Goal: Task Accomplishment & Management: Complete application form

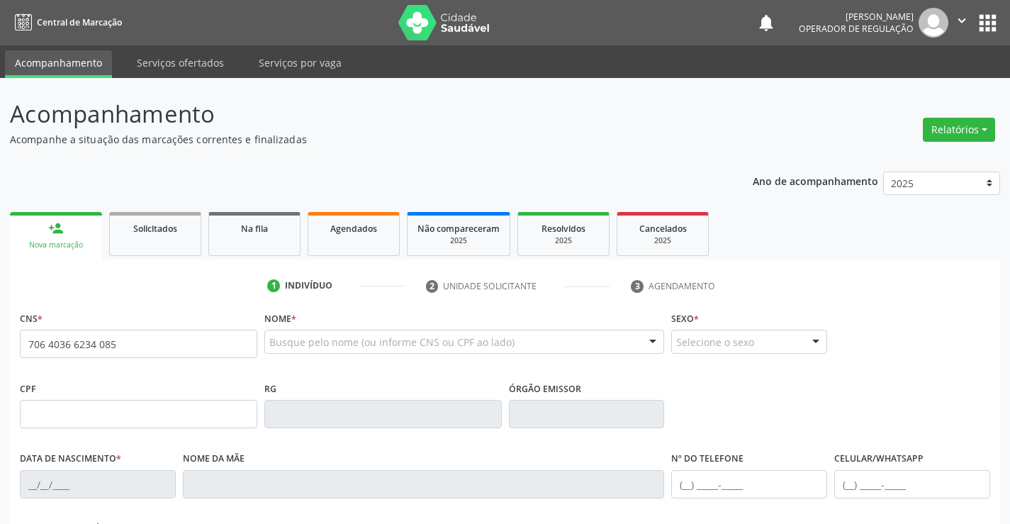
click at [90, 345] on input "706 4036 6234 085" at bounding box center [139, 344] width 238 height 28
click at [91, 345] on input "706 4036 6230 85" at bounding box center [139, 344] width 238 height 28
click at [91, 345] on input "706 4036 6238 5" at bounding box center [139, 344] width 238 height 28
type input "706 4036 6236 4085"
type input "501851227"
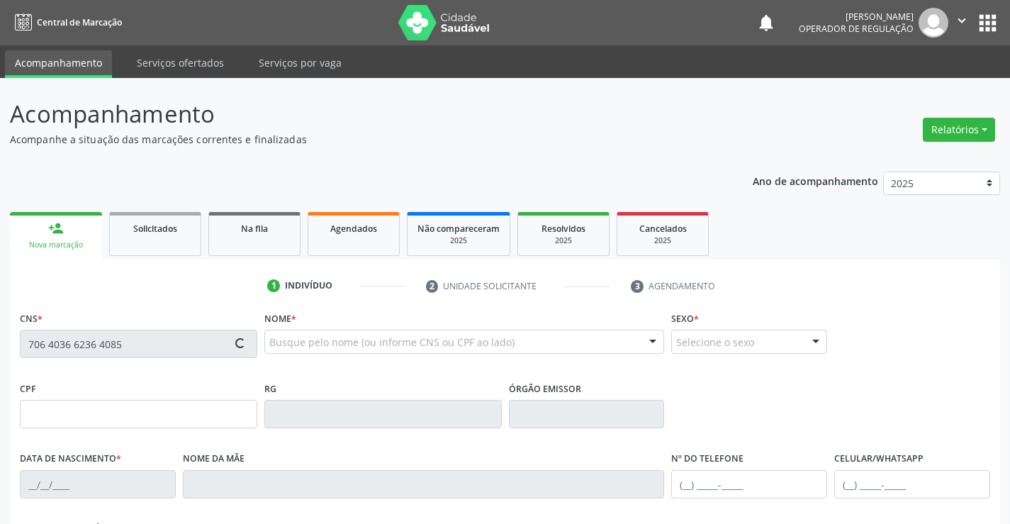
type input "SP"
type input "[DATE]"
type input "[PERSON_NAME]"
type input "[PHONE_NUMBER]"
type input "S/N"
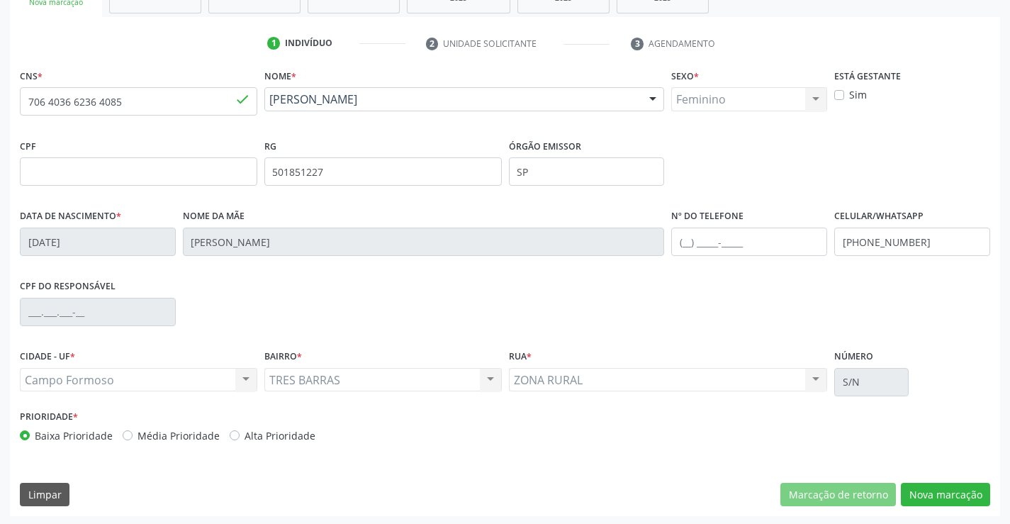
scroll to position [245, 0]
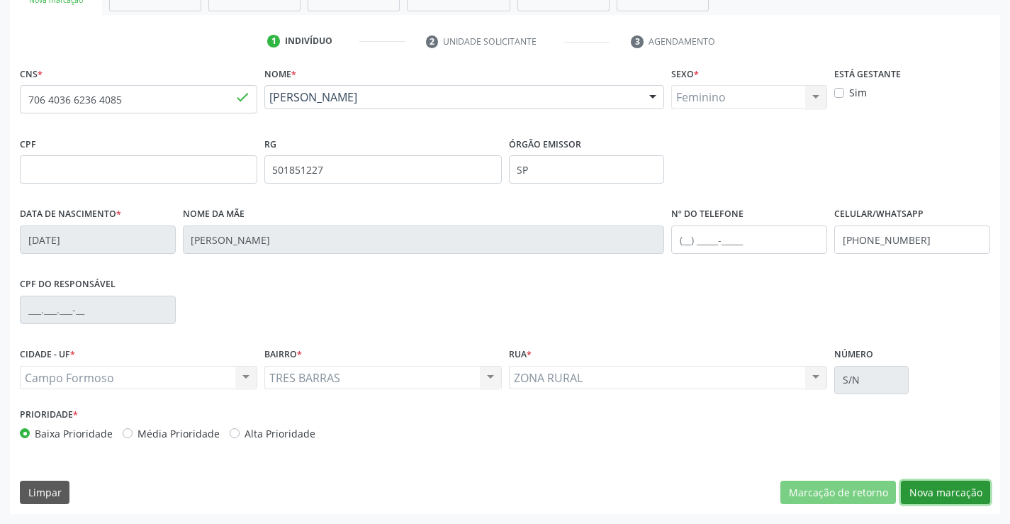
click at [922, 490] on button "Nova marcação" at bounding box center [945, 493] width 89 height 24
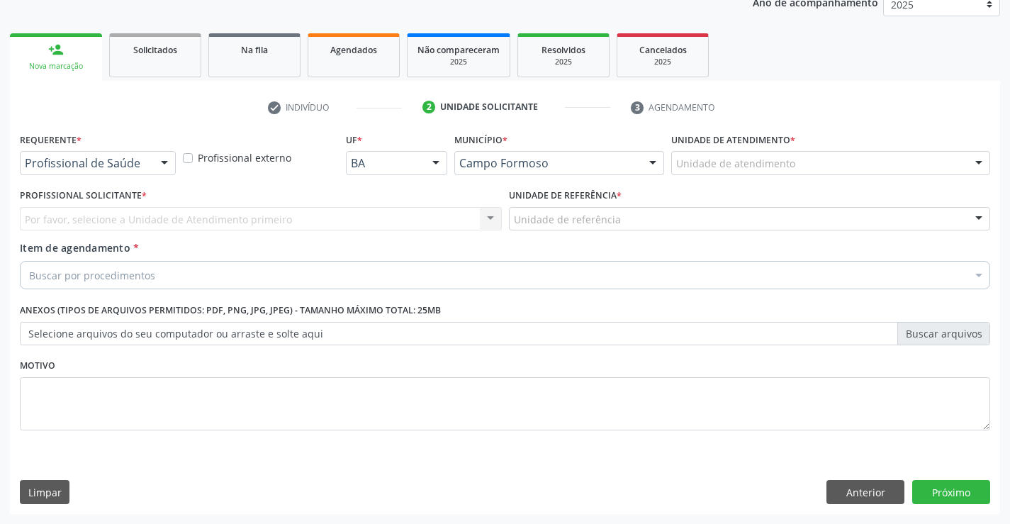
scroll to position [179, 0]
click at [163, 162] on div at bounding box center [164, 164] width 21 height 24
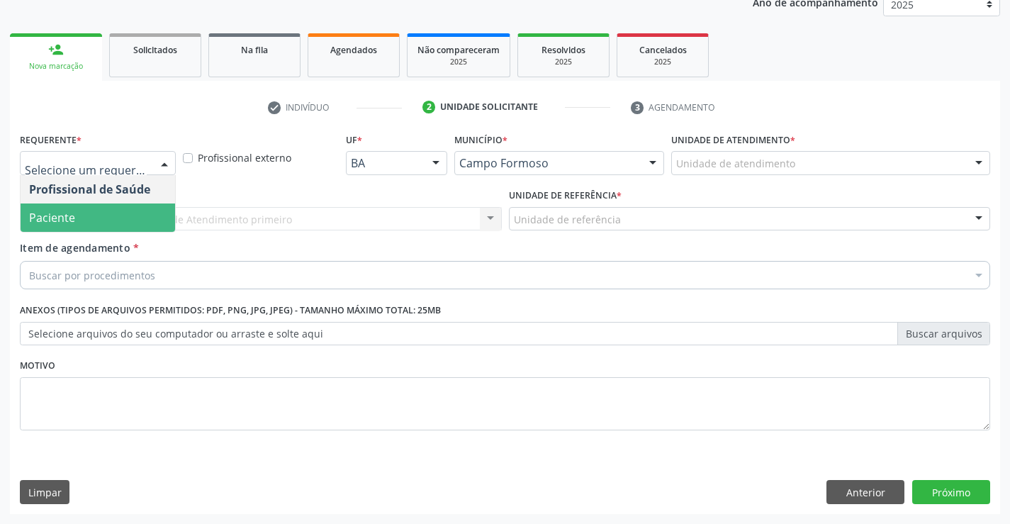
click at [70, 221] on span "Paciente" at bounding box center [52, 218] width 46 height 16
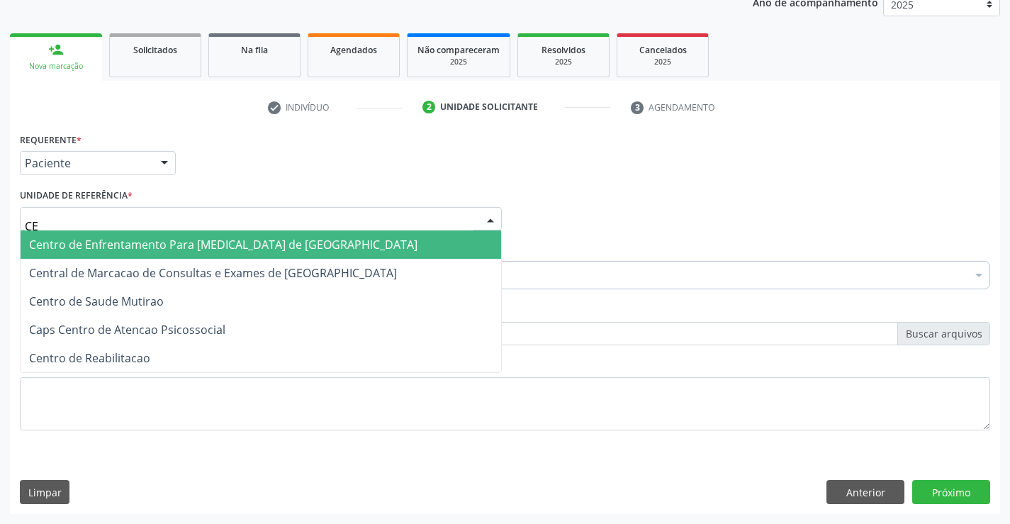
type input "CEN"
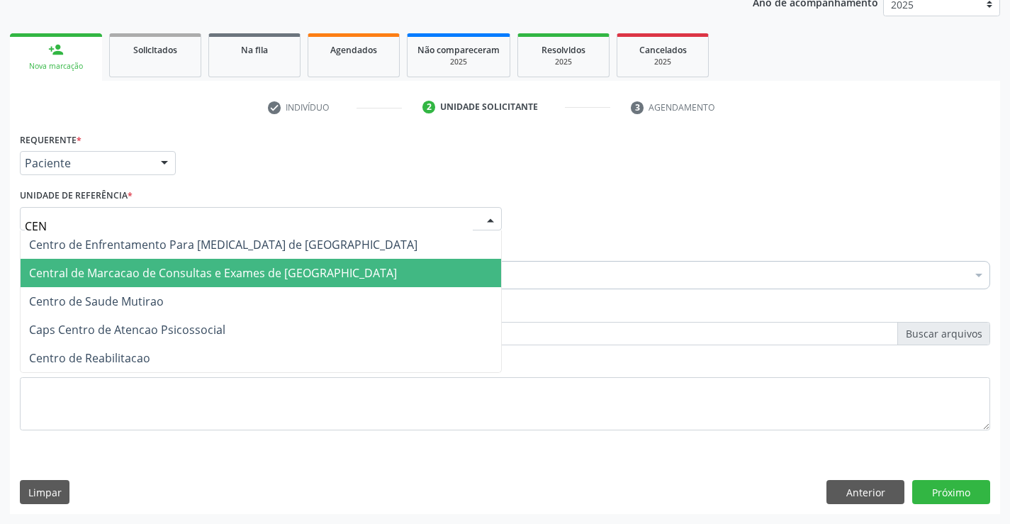
click at [102, 269] on span "Central de Marcacao de Consultas e Exames de [GEOGRAPHIC_DATA]" at bounding box center [213, 273] width 368 height 16
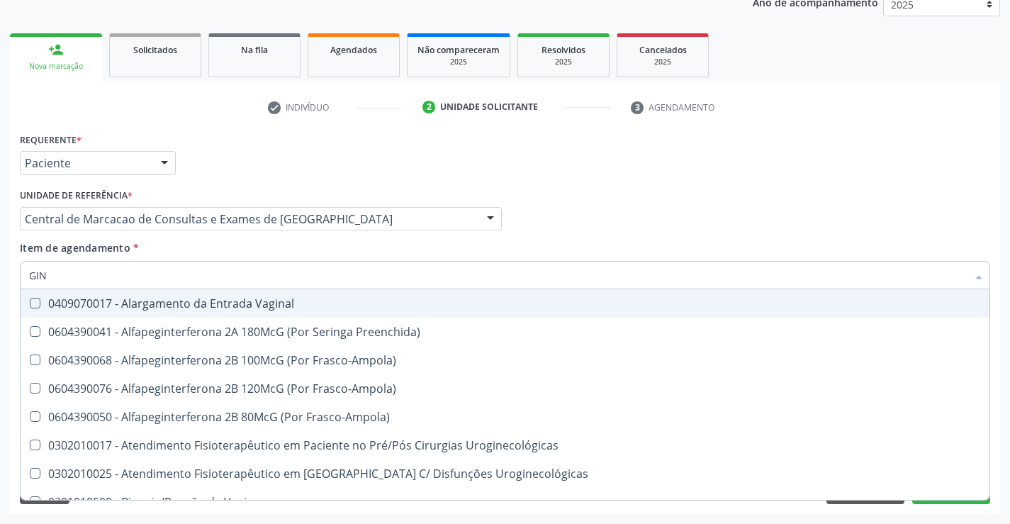
type input "GINE"
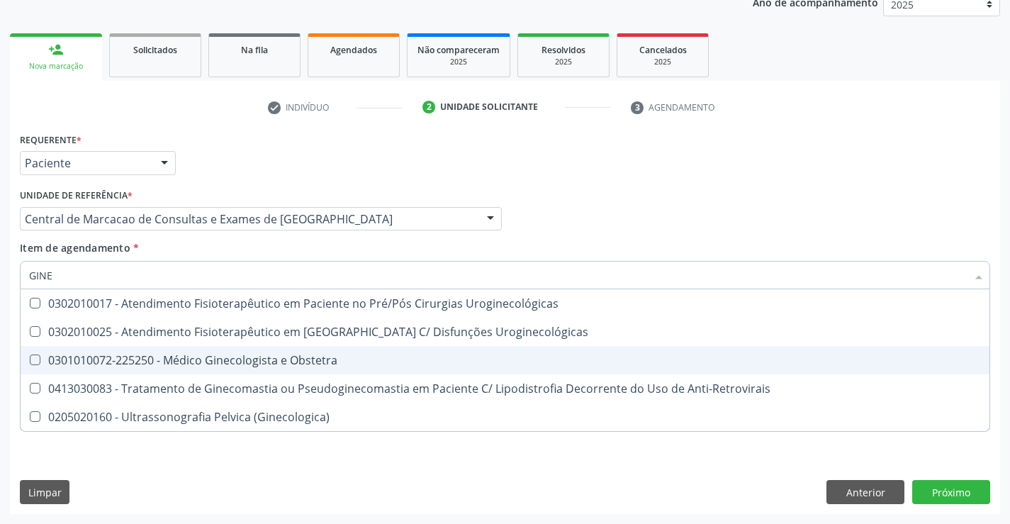
click at [232, 359] on div "0301010072-225250 - Médico Ginecologista e Obstetra" at bounding box center [505, 360] width 952 height 11
checkbox Obstetra "true"
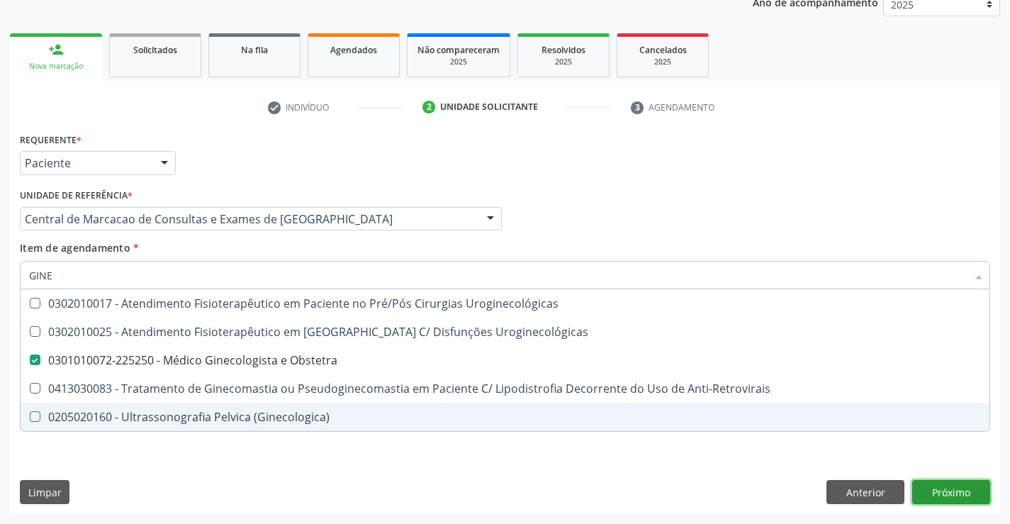
click at [957, 492] on div "Requerente * Paciente Profissional de Saúde Paciente Nenhum resultado encontrad…" at bounding box center [505, 321] width 991 height 385
checkbox Uroginecológicas "true"
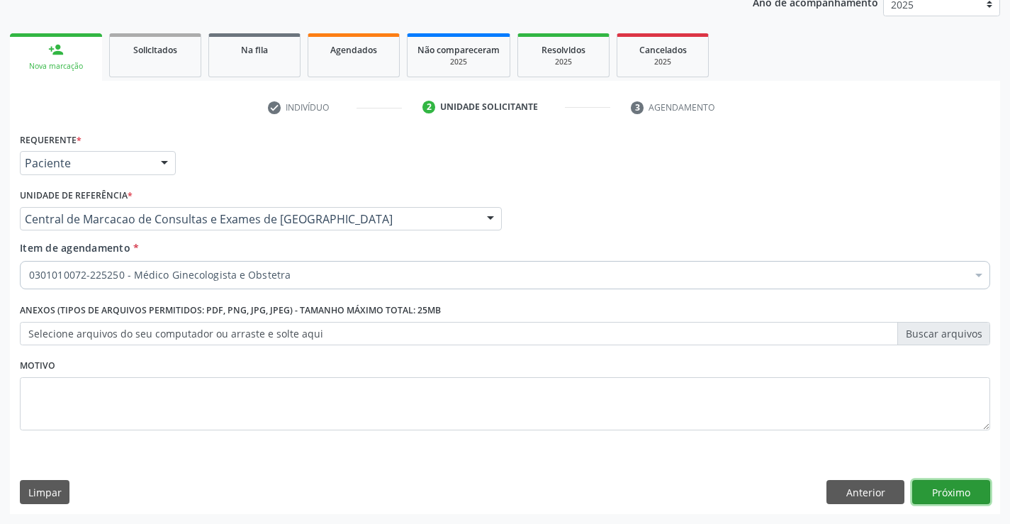
click at [952, 487] on button "Próximo" at bounding box center [952, 492] width 78 height 24
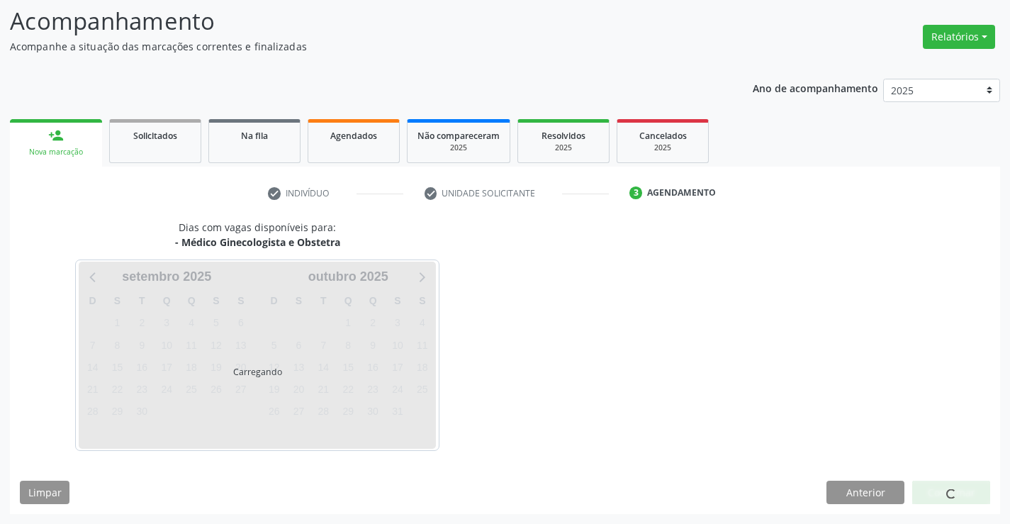
scroll to position [93, 0]
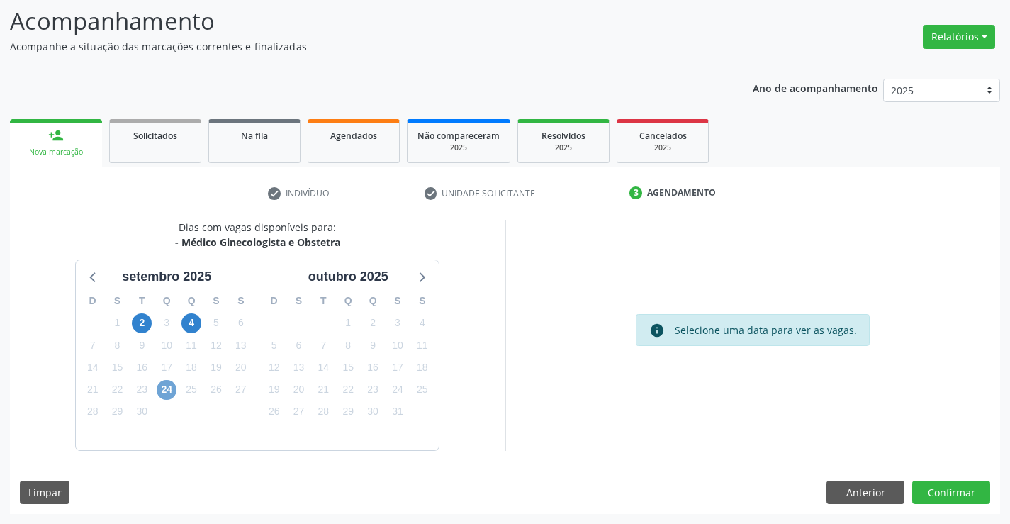
click at [167, 391] on span "24" at bounding box center [167, 390] width 20 height 20
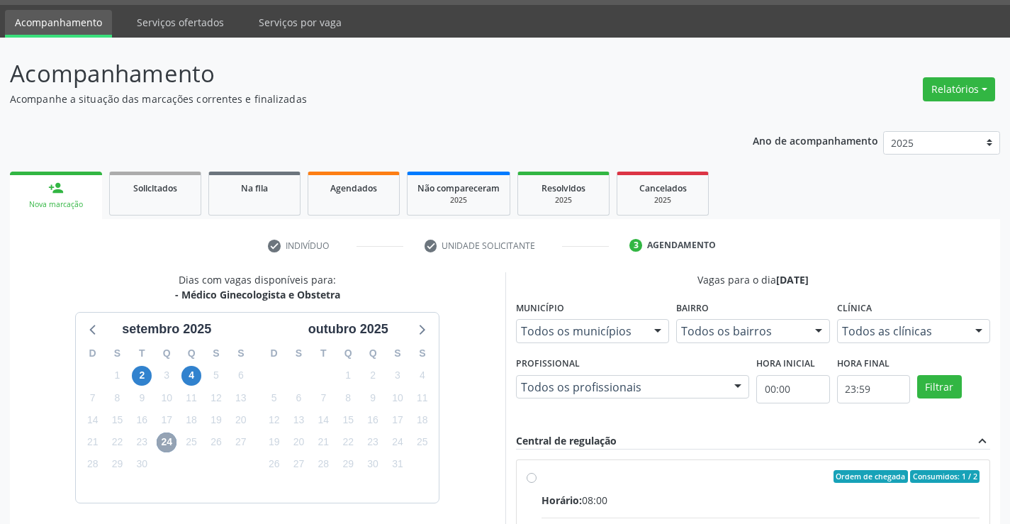
scroll to position [33, 0]
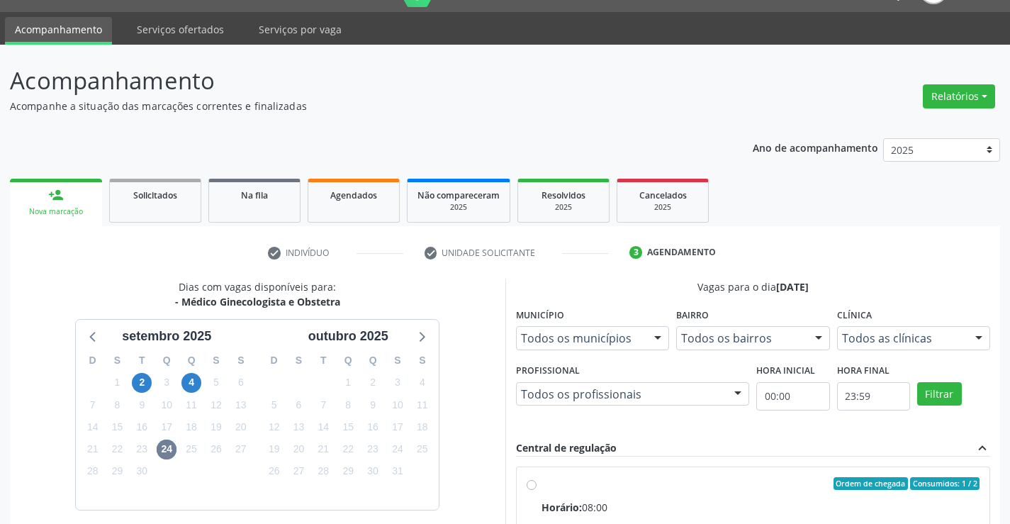
click at [65, 201] on link "person_add Nova marcação" at bounding box center [56, 203] width 92 height 48
click at [63, 205] on link "person_add Nova marcação" at bounding box center [56, 203] width 92 height 48
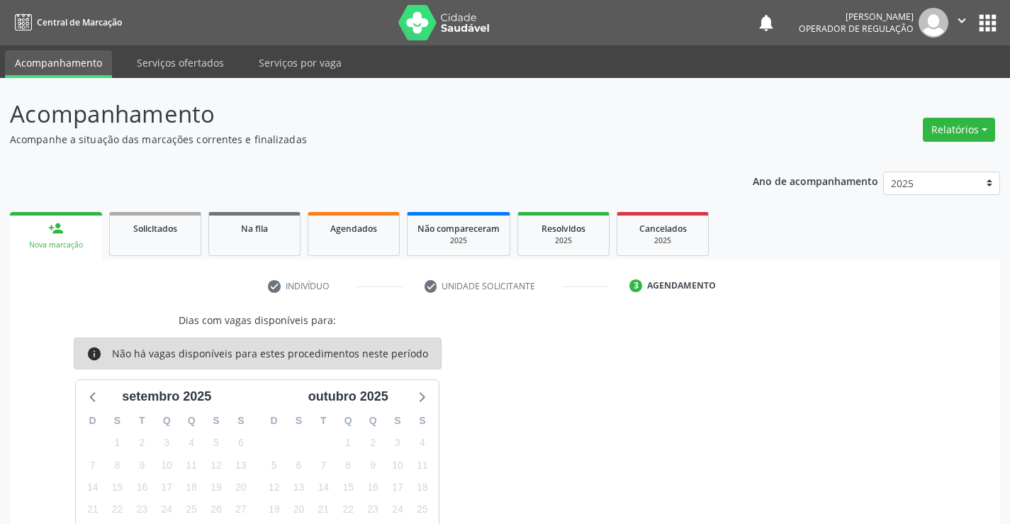
click at [61, 225] on div "person_add" at bounding box center [56, 229] width 16 height 16
click at [251, 229] on span "Na fila" at bounding box center [254, 229] width 27 height 12
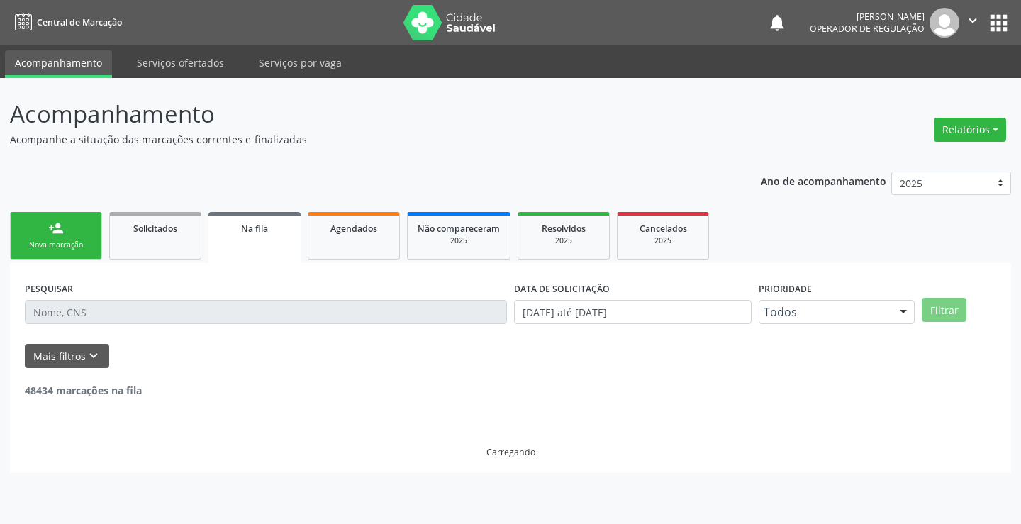
click at [53, 229] on div "person_add" at bounding box center [56, 229] width 16 height 16
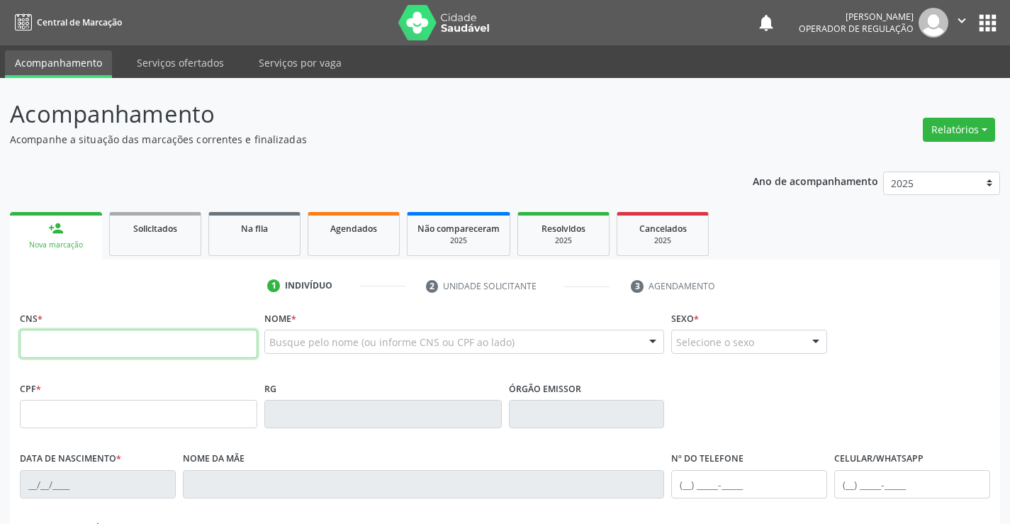
click at [57, 334] on input "text" at bounding box center [139, 344] width 238 height 28
click at [352, 223] on span "Agendados" at bounding box center [353, 229] width 47 height 12
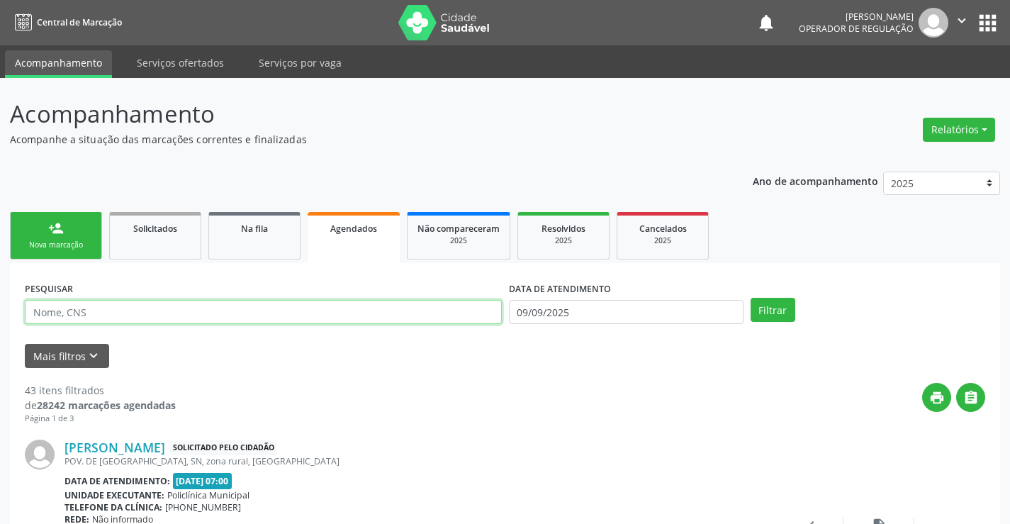
click at [116, 317] on input "text" at bounding box center [263, 312] width 477 height 24
type input "706403662364085"
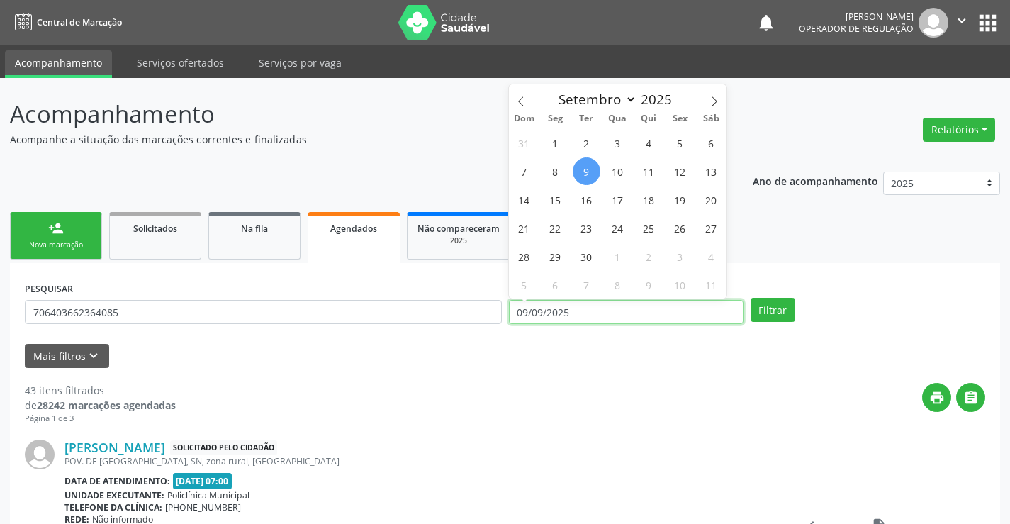
drag, startPoint x: 513, startPoint y: 310, endPoint x: 591, endPoint y: 316, distance: 78.3
click at [591, 316] on input "09/09/2025" at bounding box center [626, 312] width 235 height 24
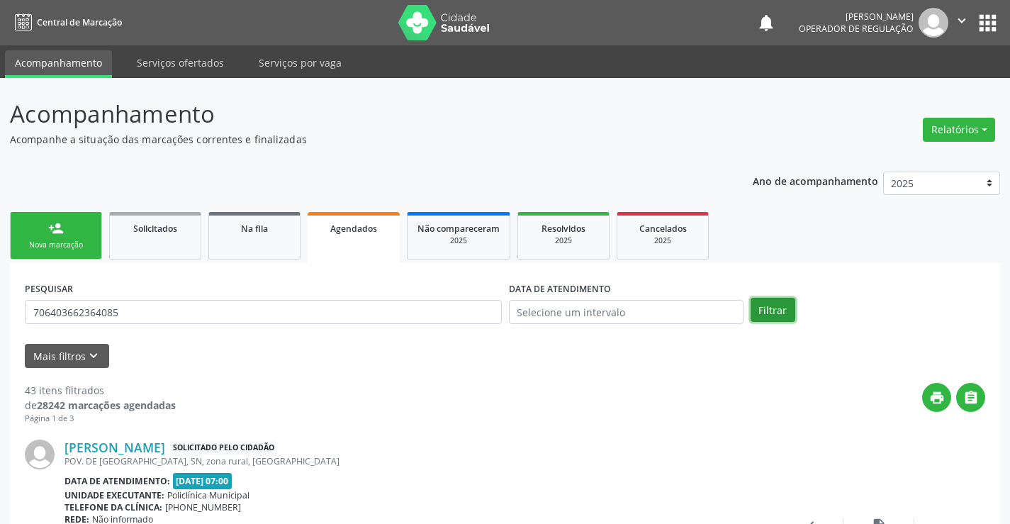
click at [767, 311] on button "Filtrar" at bounding box center [773, 310] width 45 height 24
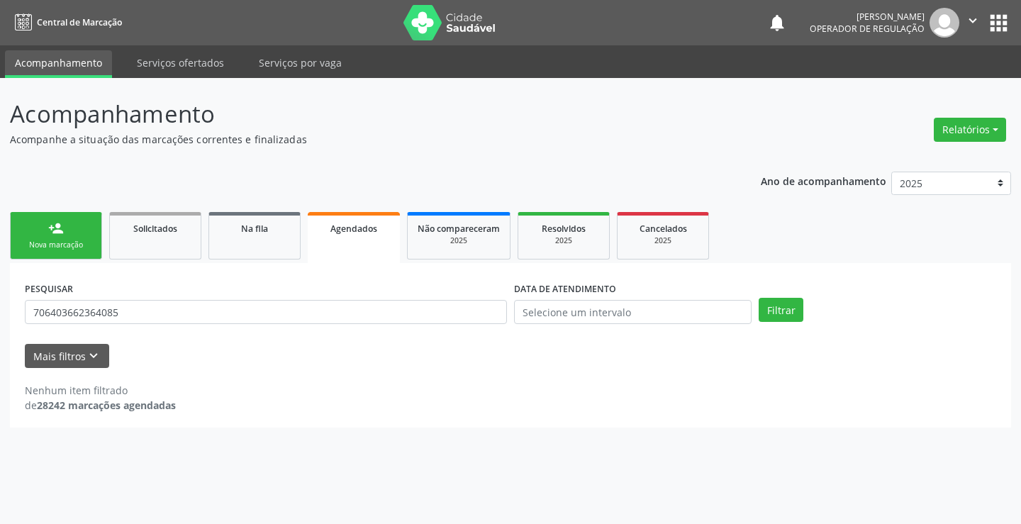
click at [65, 242] on div "Nova marcação" at bounding box center [56, 245] width 71 height 11
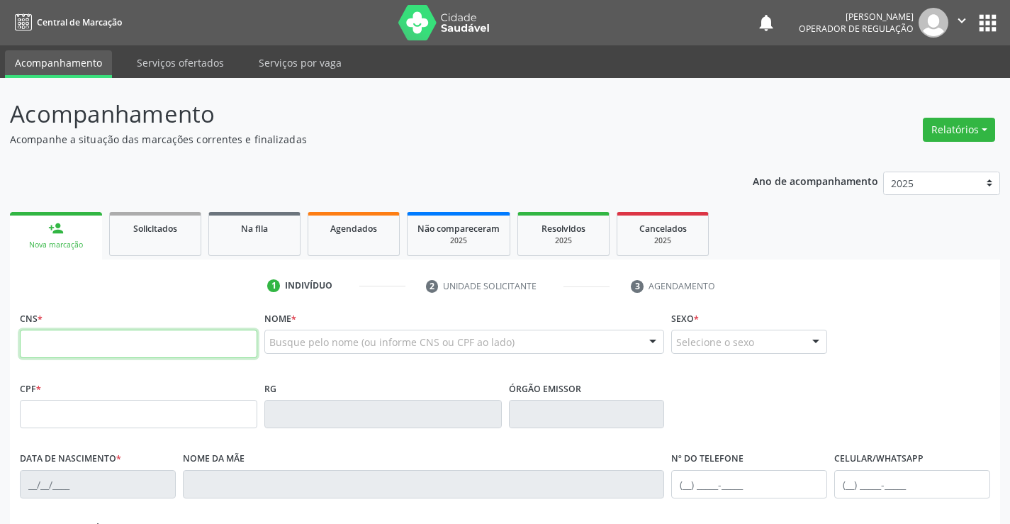
click at [43, 346] on input "text" at bounding box center [139, 344] width 238 height 28
type input "706 4036 6236 4085"
type input "501851227"
type input "SP"
type input "[DATE]"
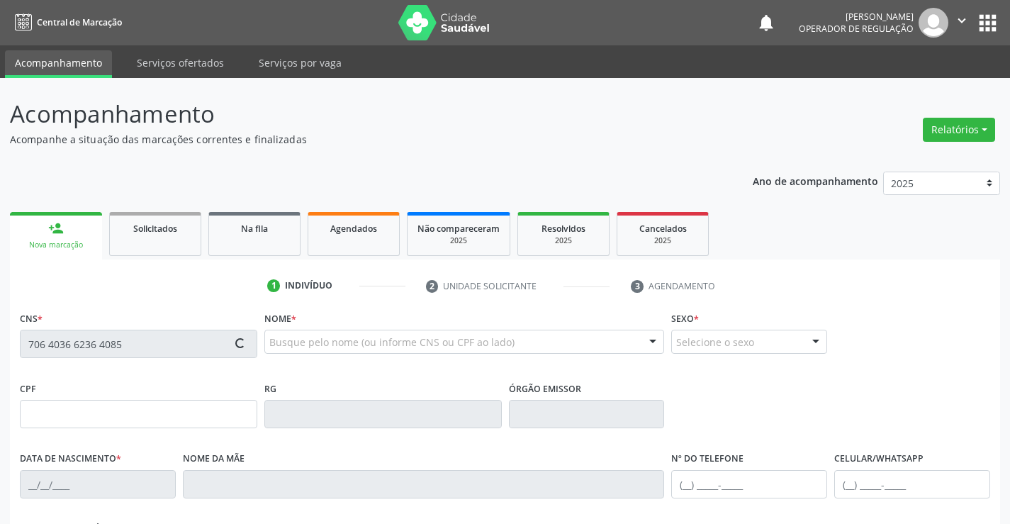
type input "[PERSON_NAME]"
type input "[PHONE_NUMBER]"
type input "S/N"
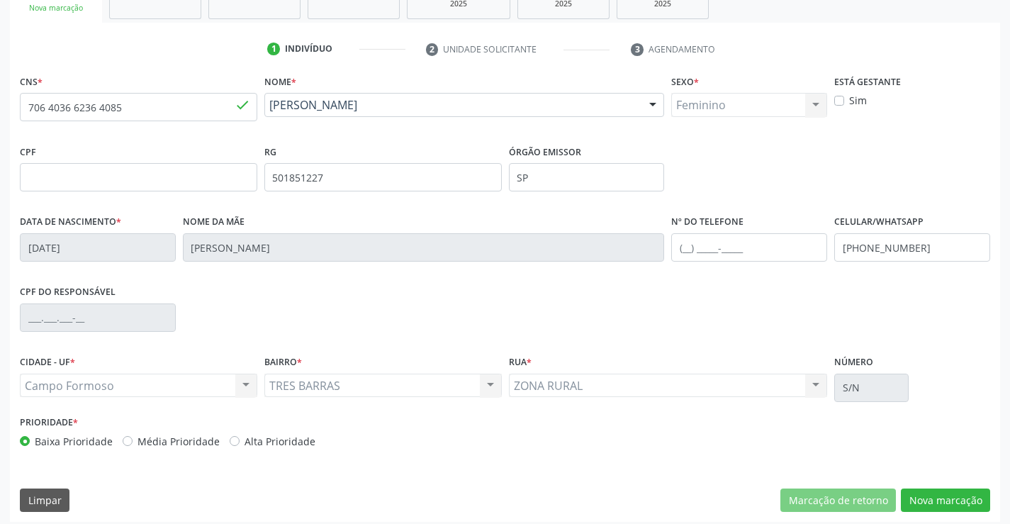
scroll to position [245, 0]
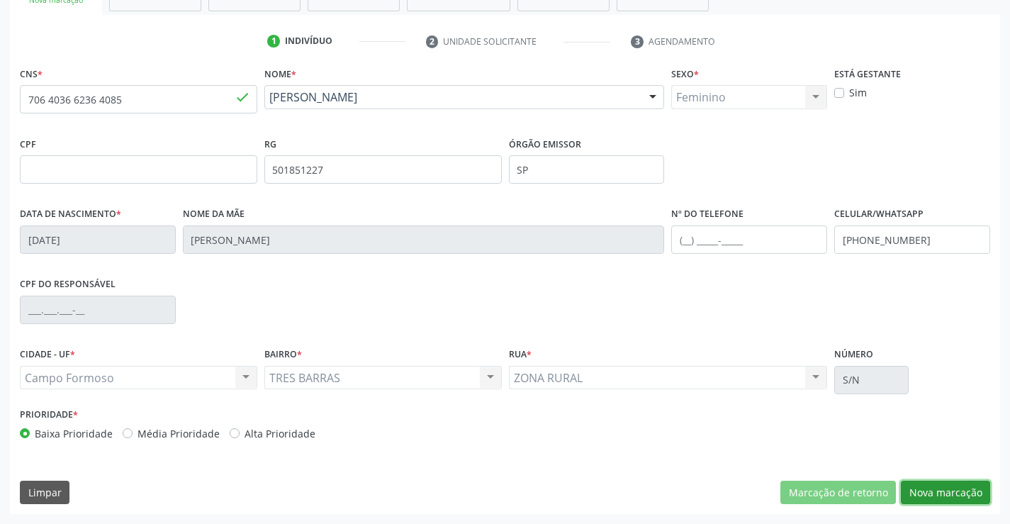
click at [935, 494] on button "Nova marcação" at bounding box center [945, 493] width 89 height 24
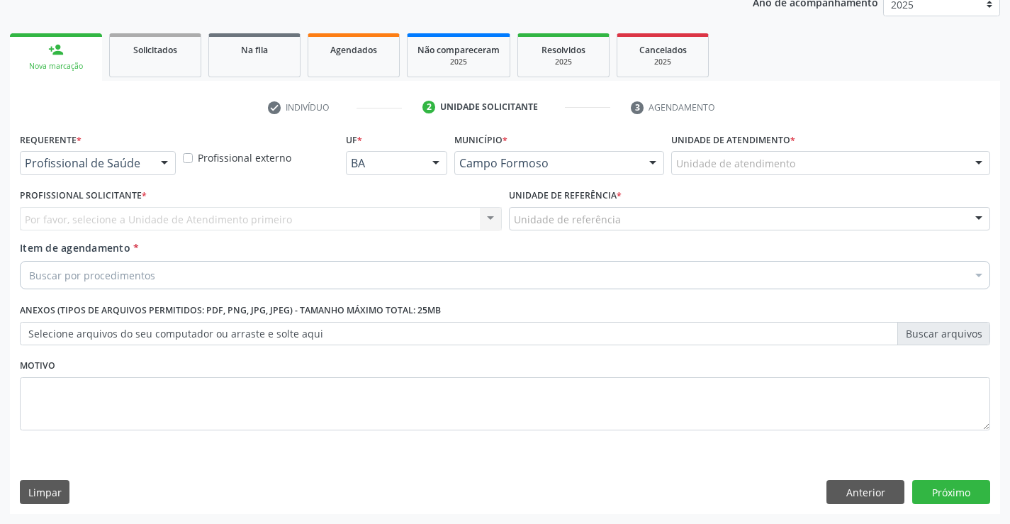
scroll to position [179, 0]
click at [165, 163] on div at bounding box center [164, 164] width 21 height 24
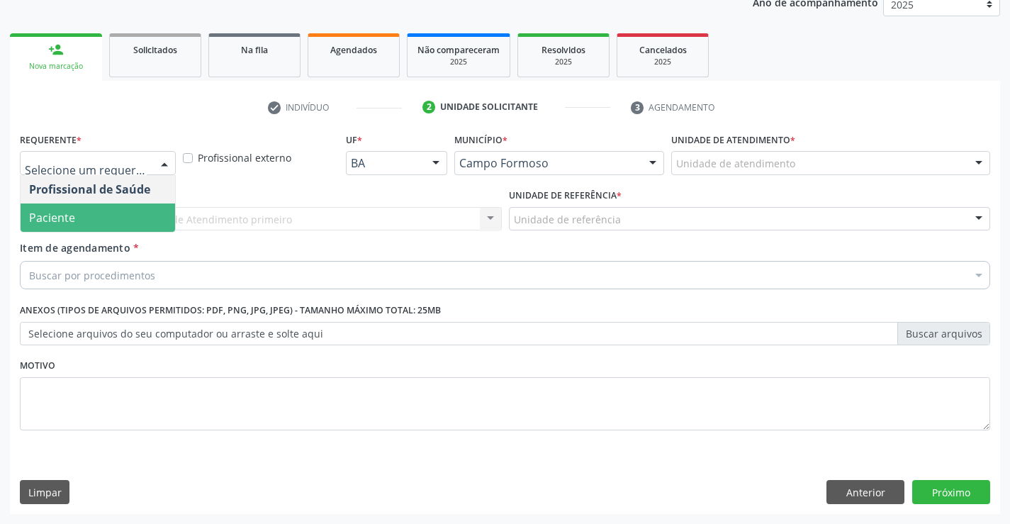
click at [96, 223] on span "Paciente" at bounding box center [98, 218] width 155 height 28
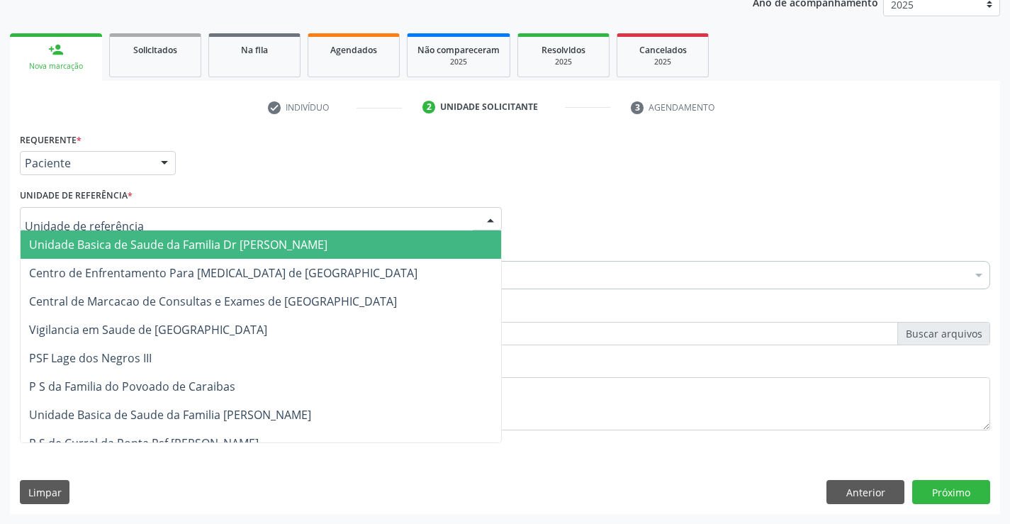
type input "C"
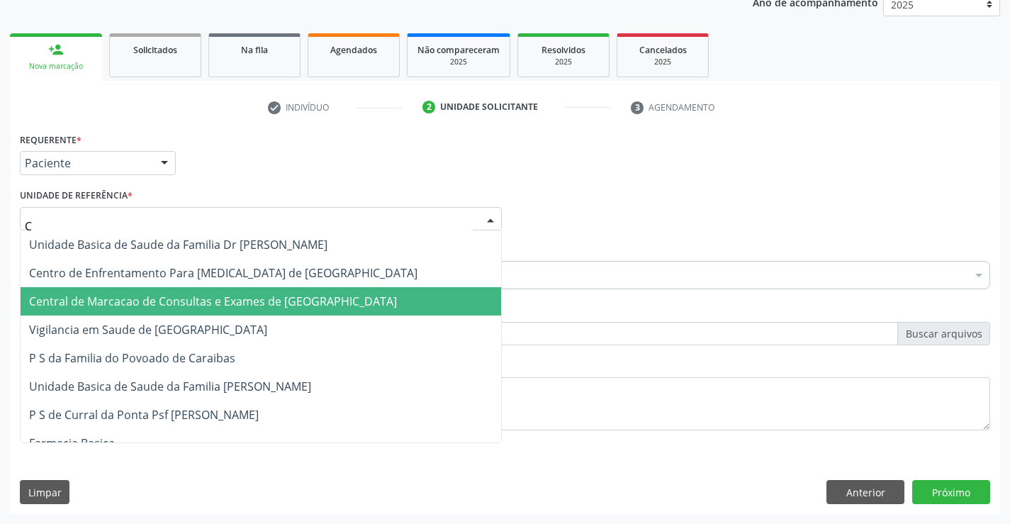
click at [84, 303] on span "Central de Marcacao de Consultas e Exames de [GEOGRAPHIC_DATA]" at bounding box center [213, 302] width 368 height 16
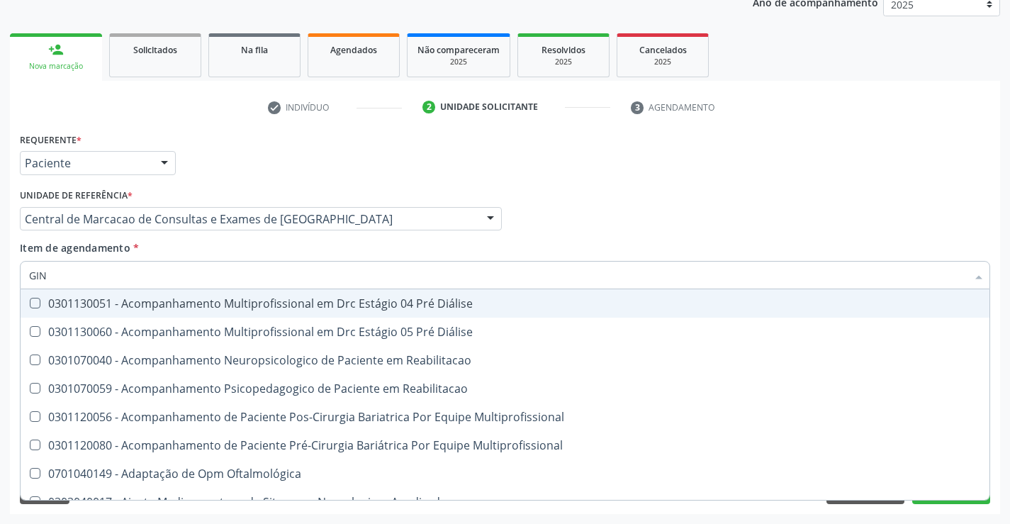
type input "GINE"
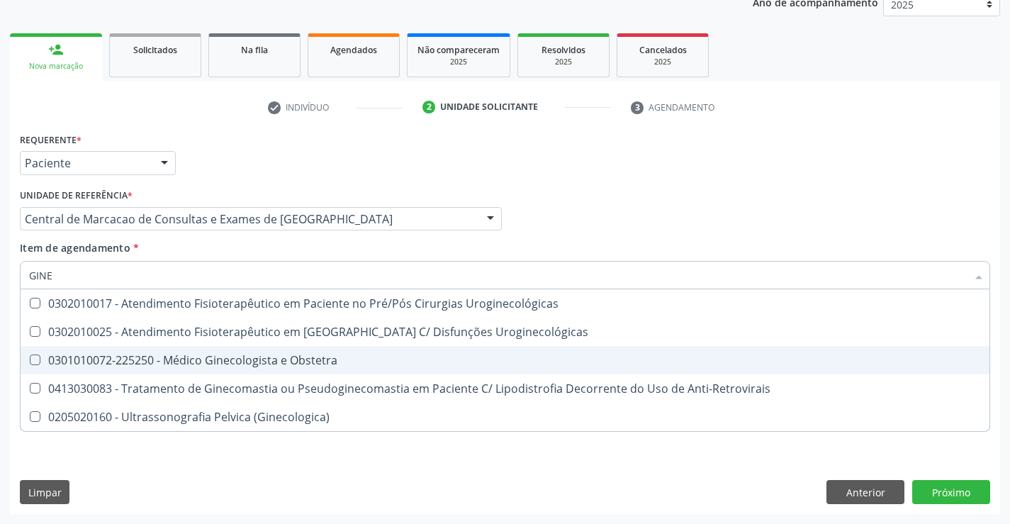
click at [274, 365] on div "0301010072-225250 - Médico Ginecologista e Obstetra" at bounding box center [505, 360] width 952 height 11
checkbox Obstetra "true"
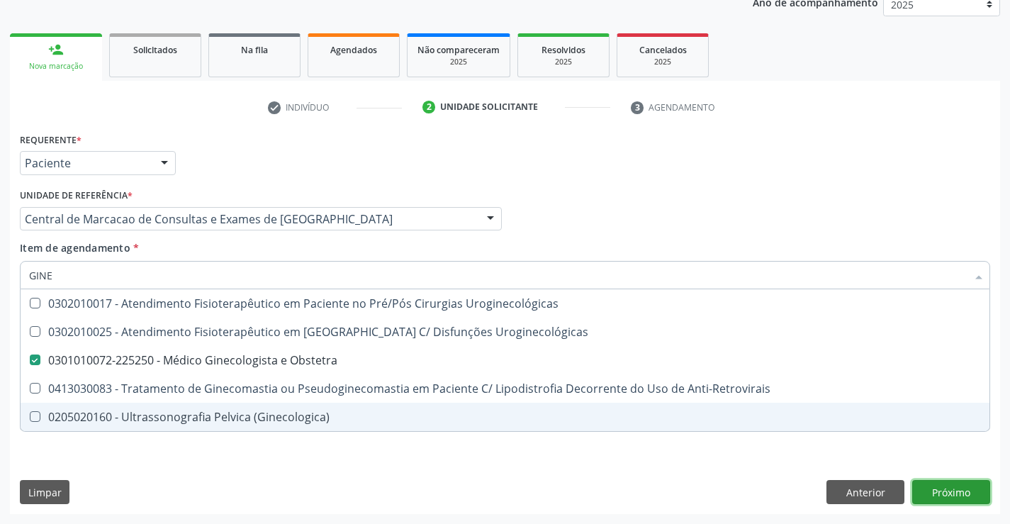
click at [933, 487] on div "Requerente * Paciente Profissional de Saúde Paciente Nenhum resultado encontrad…" at bounding box center [505, 321] width 991 height 385
checkbox Uroginecológicas "true"
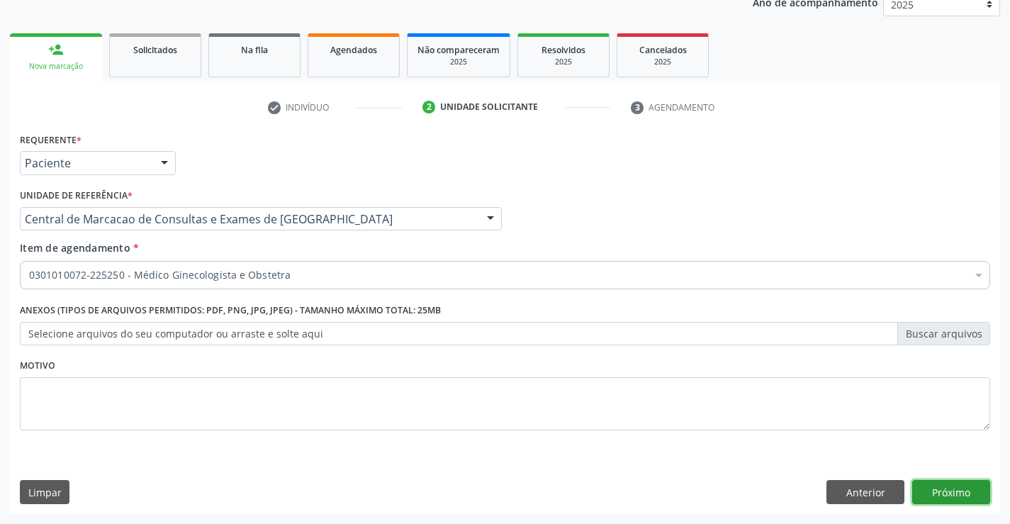
click at [932, 491] on button "Próximo" at bounding box center [952, 492] width 78 height 24
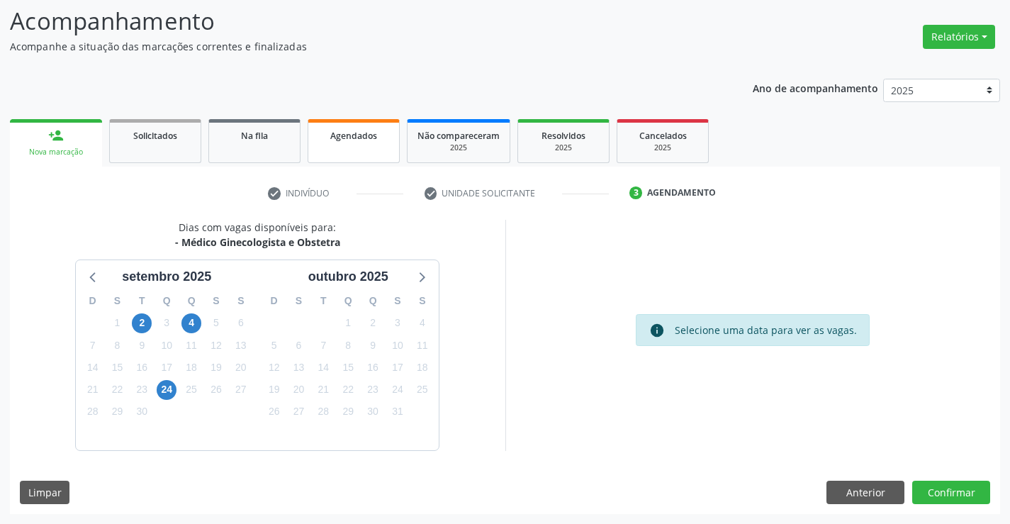
click at [347, 135] on span "Agendados" at bounding box center [353, 136] width 47 height 12
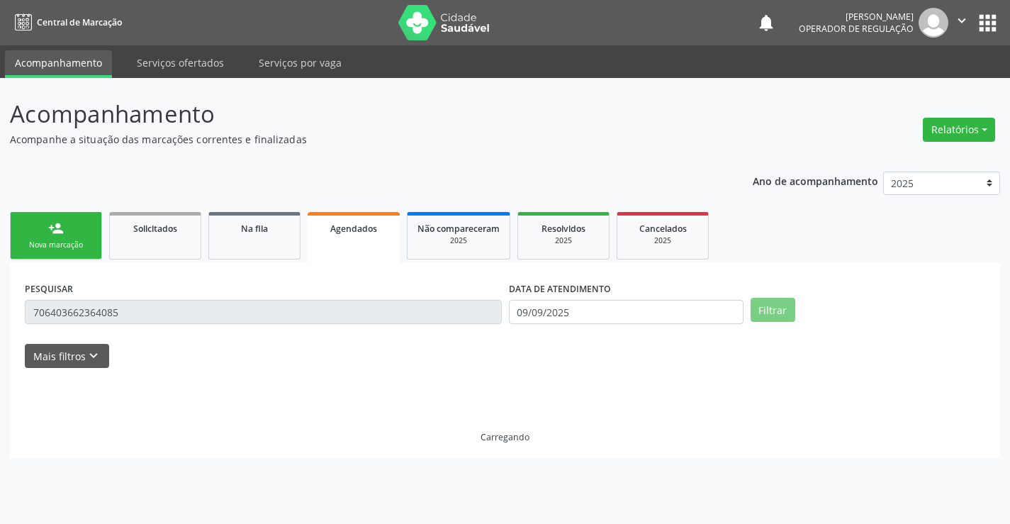
scroll to position [0, 0]
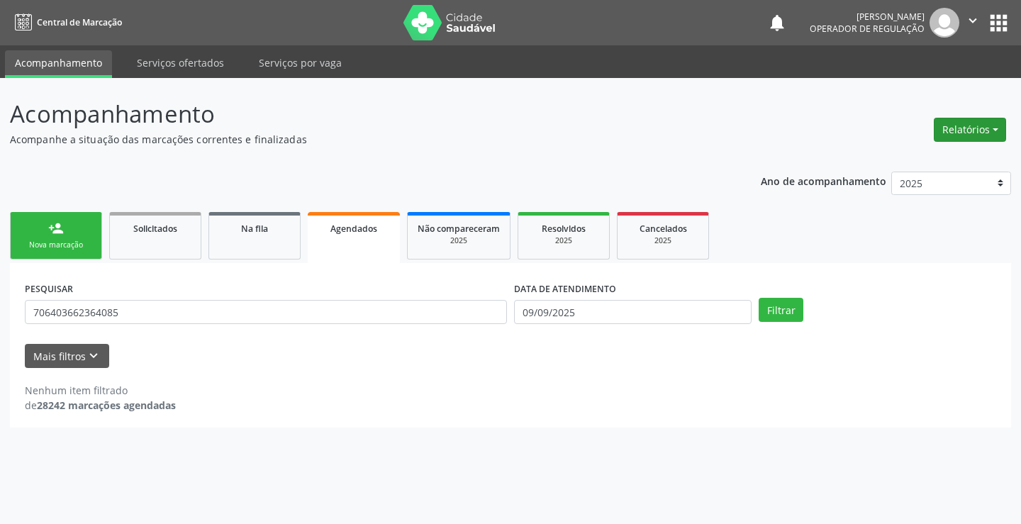
click at [993, 128] on button "Relatórios" at bounding box center [970, 130] width 72 height 24
click at [920, 157] on link "Acompanhamento" at bounding box center [930, 160] width 152 height 20
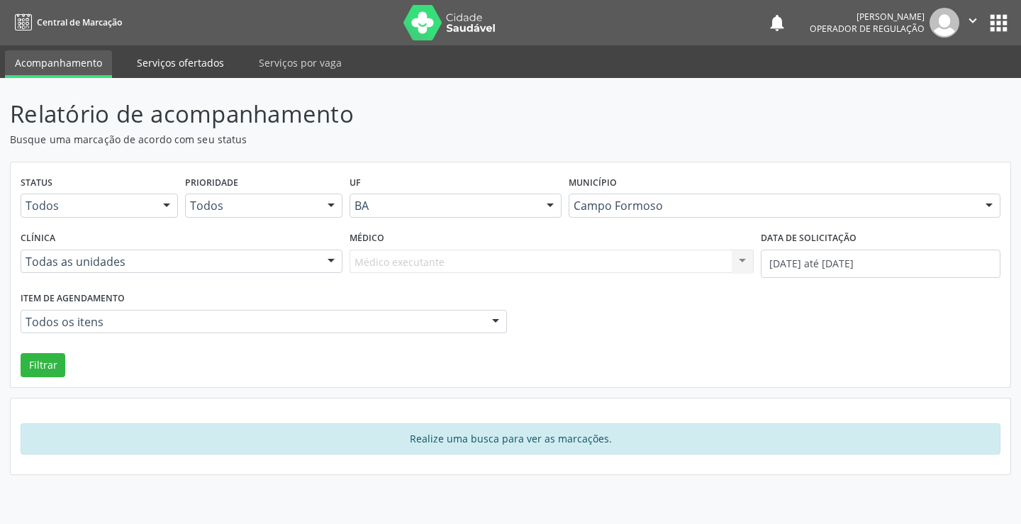
click at [200, 65] on link "Serviços ofertados" at bounding box center [180, 62] width 107 height 25
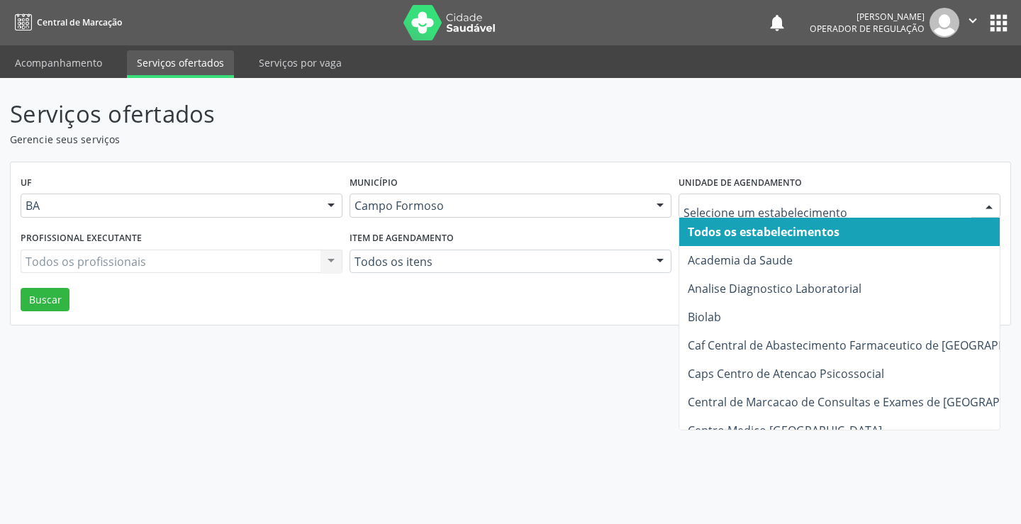
click at [987, 204] on div at bounding box center [989, 206] width 21 height 24
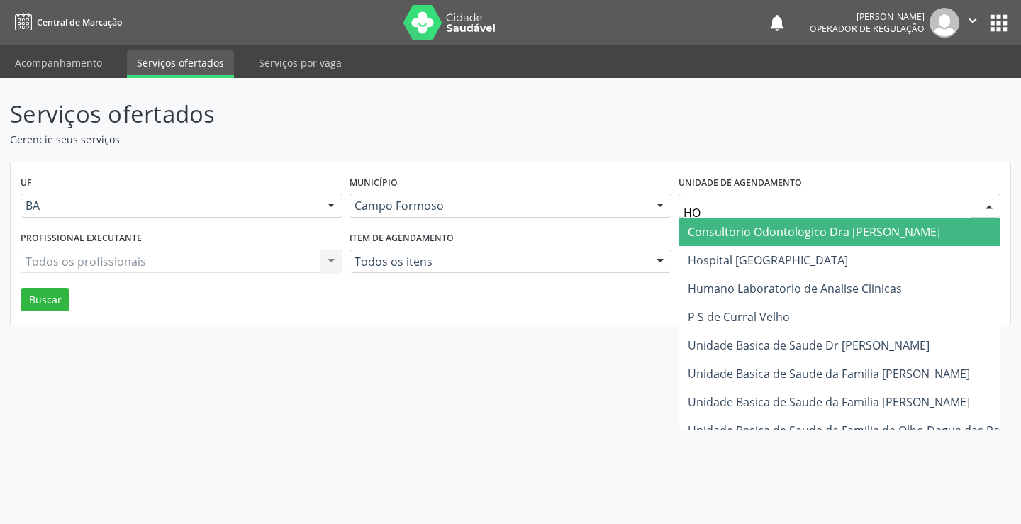
type input "HOS"
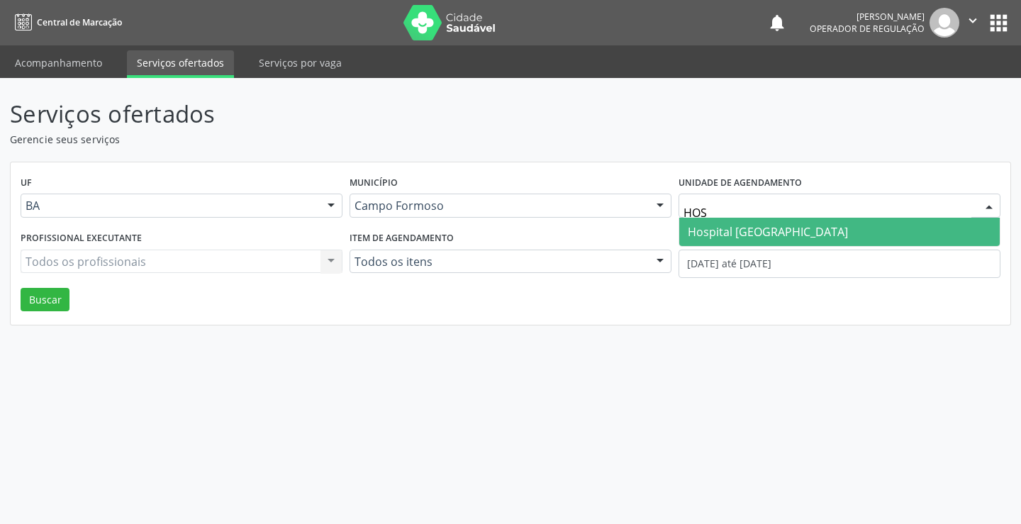
click at [750, 225] on span "Hospital [GEOGRAPHIC_DATA]" at bounding box center [768, 232] width 160 height 16
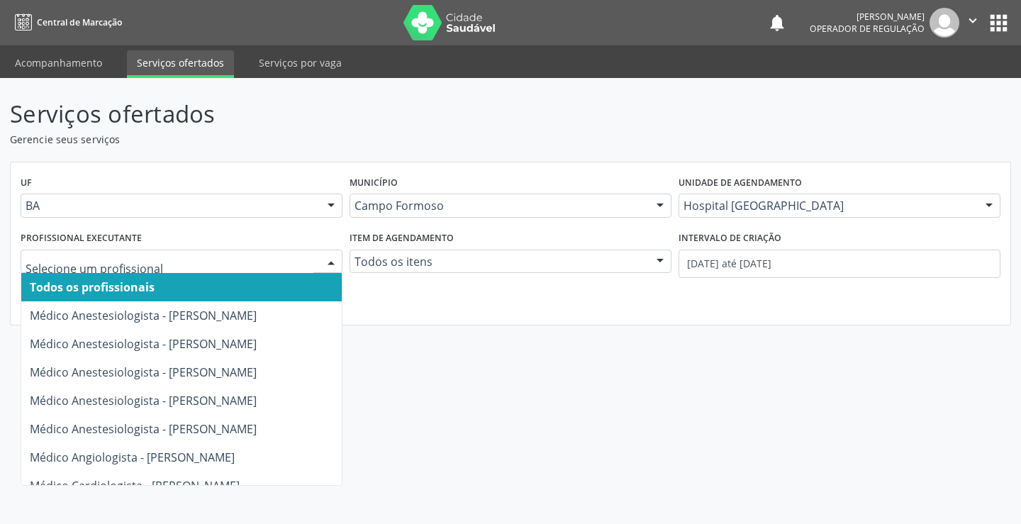
click at [330, 258] on div at bounding box center [330, 262] width 21 height 24
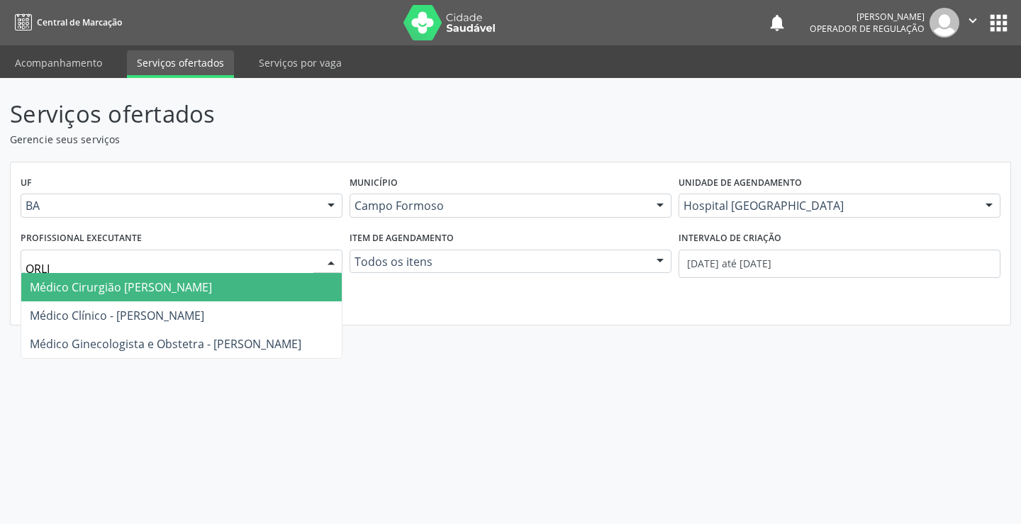
type input "ORLIN"
click at [180, 284] on span "Médico Cirurgião [PERSON_NAME]" at bounding box center [121, 287] width 182 height 16
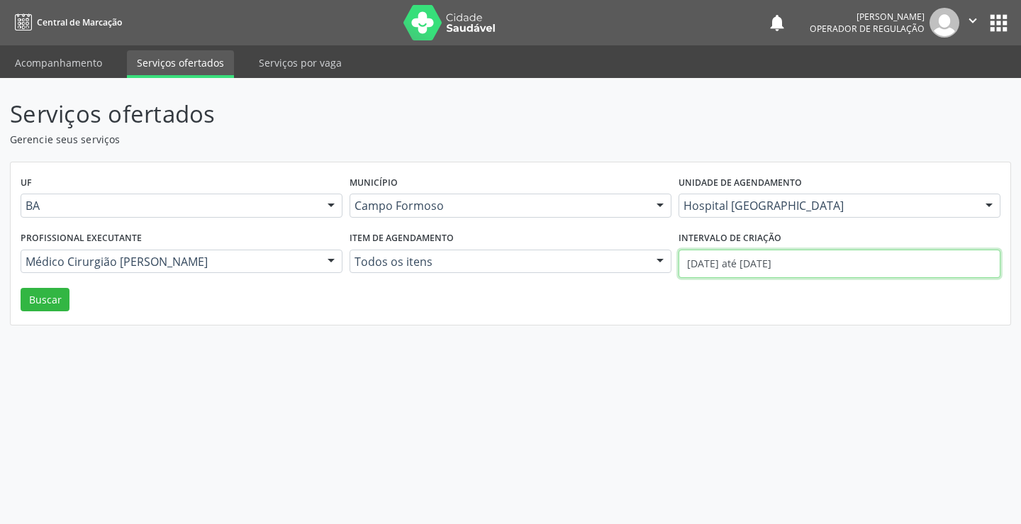
click at [693, 269] on input "[DATE] até [DATE]" at bounding box center [840, 264] width 322 height 28
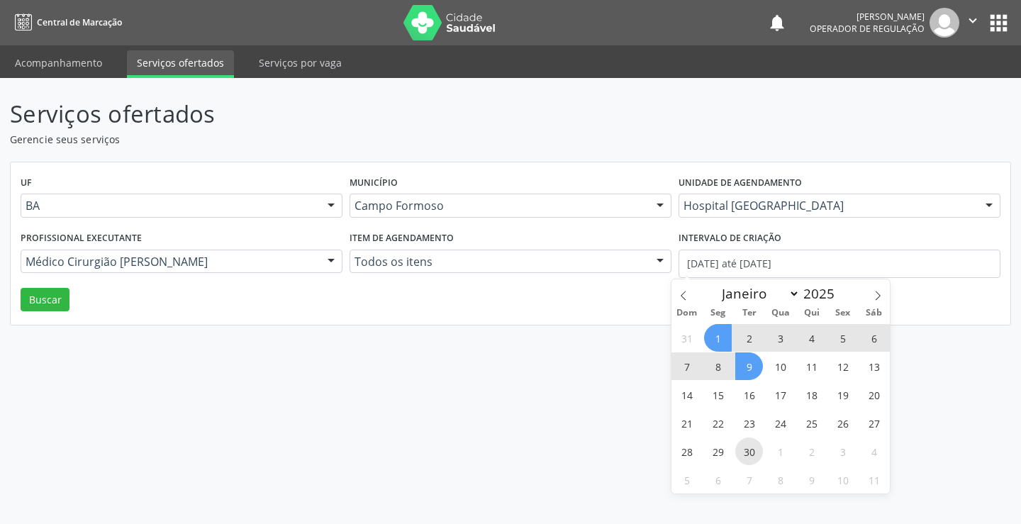
click at [746, 451] on span "30" at bounding box center [749, 451] width 28 height 28
type input "[DATE]"
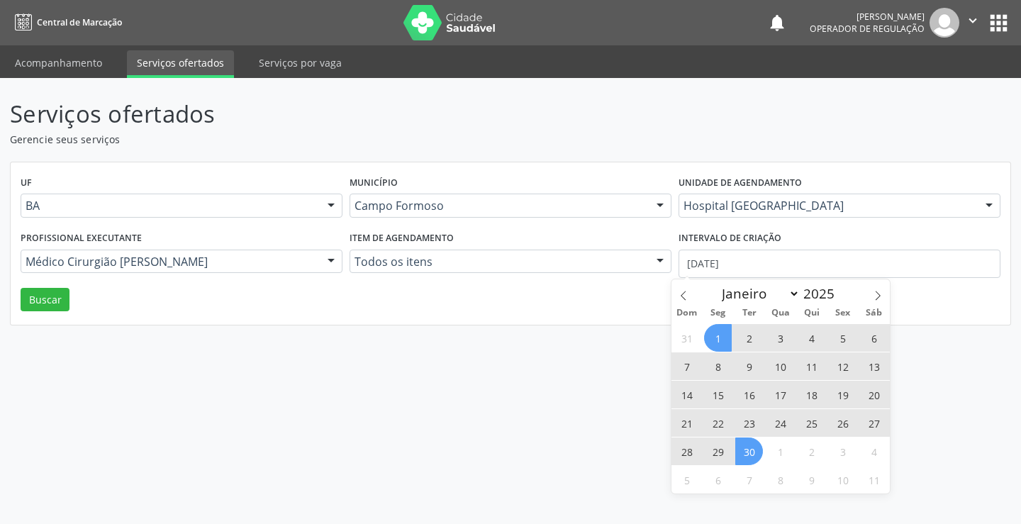
click at [715, 338] on span "1" at bounding box center [718, 338] width 28 height 28
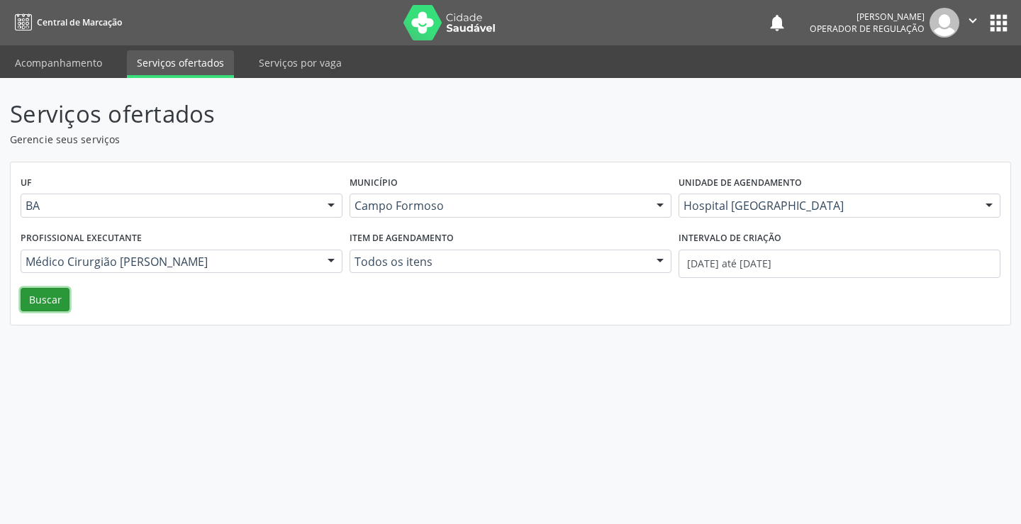
click at [45, 299] on button "Buscar" at bounding box center [45, 300] width 49 height 24
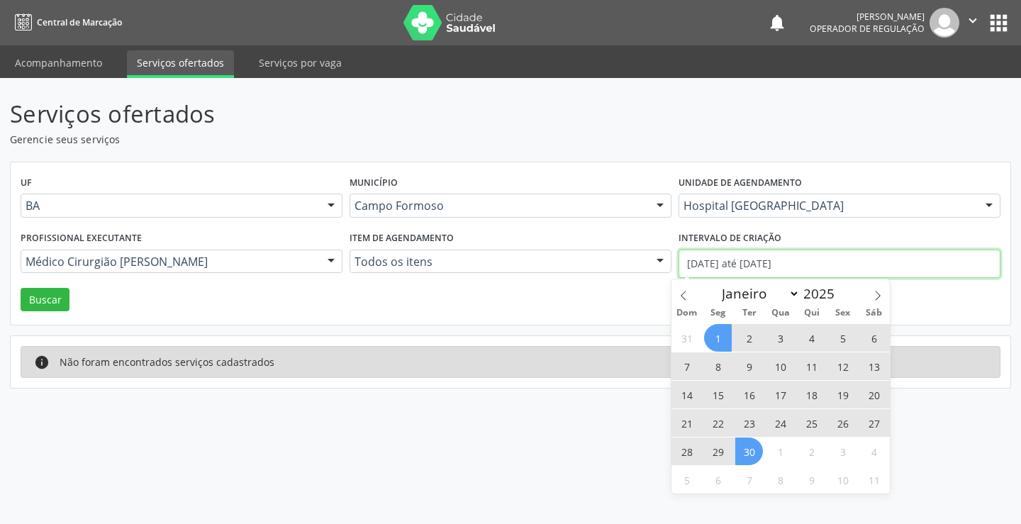
drag, startPoint x: 686, startPoint y: 261, endPoint x: 779, endPoint y: 257, distance: 92.3
click at [779, 257] on input "[DATE] até [DATE]" at bounding box center [840, 264] width 322 height 28
click at [684, 297] on icon at bounding box center [684, 296] width 10 height 10
select select "7"
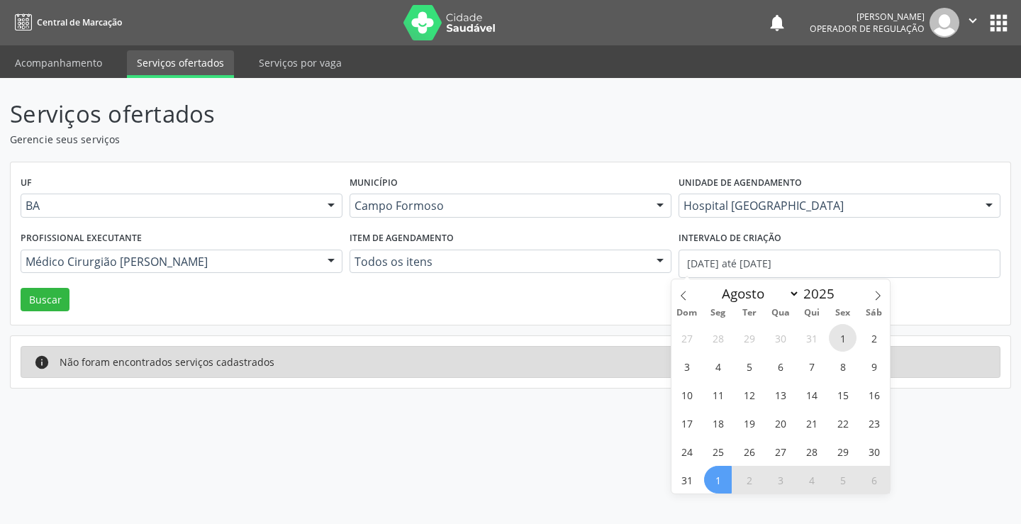
click at [849, 340] on span "1" at bounding box center [843, 338] width 28 height 28
type input "01/08/2025"
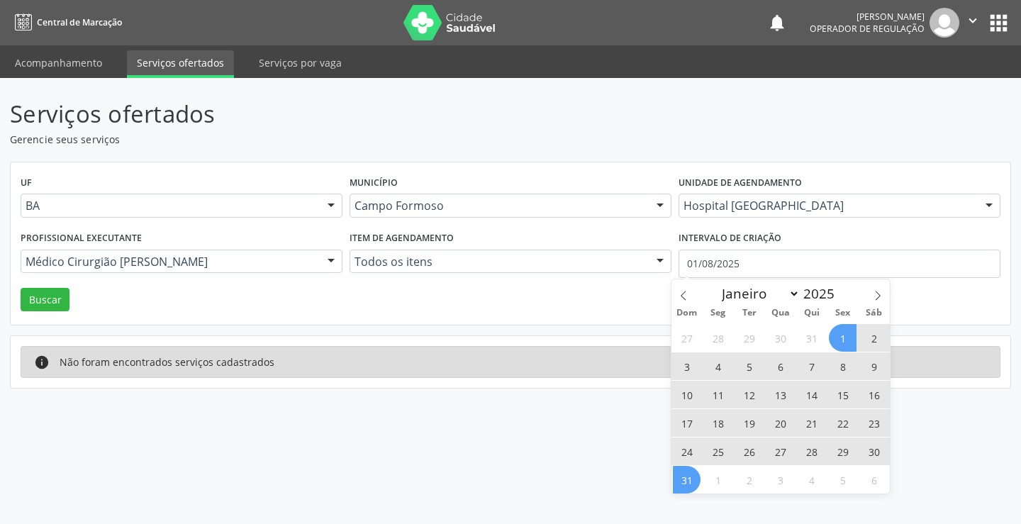
click at [691, 483] on span "31" at bounding box center [687, 480] width 28 height 28
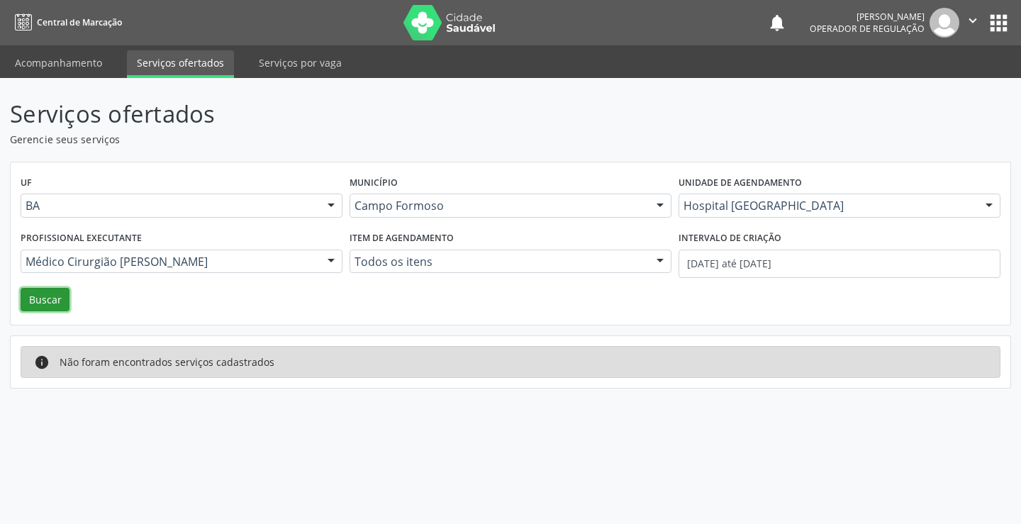
click at [46, 303] on button "Buscar" at bounding box center [45, 300] width 49 height 24
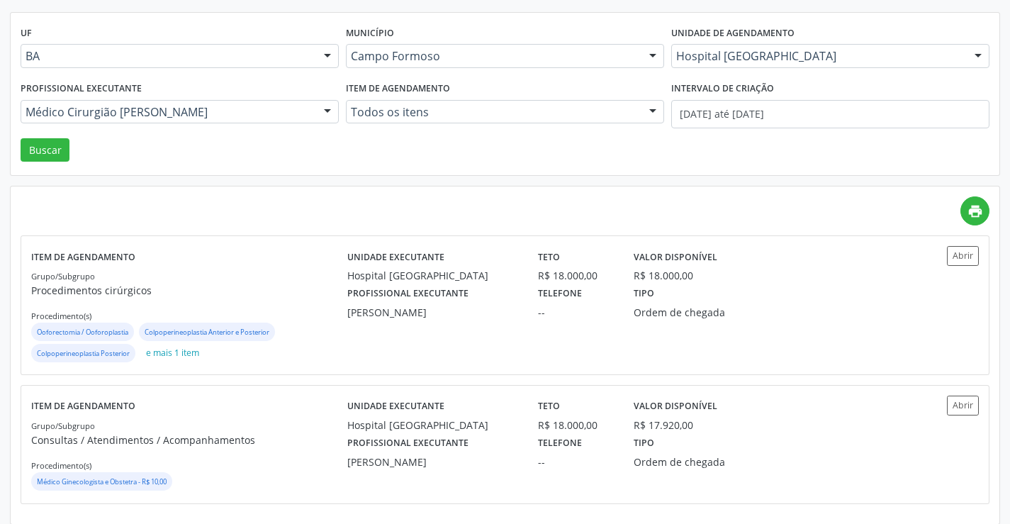
scroll to position [160, 0]
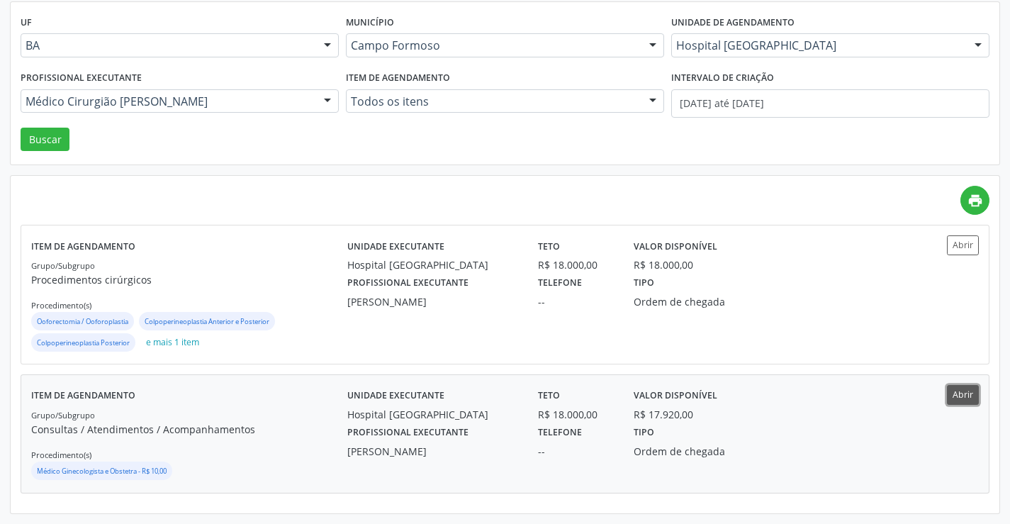
click at [961, 390] on button "Abrir" at bounding box center [963, 394] width 32 height 19
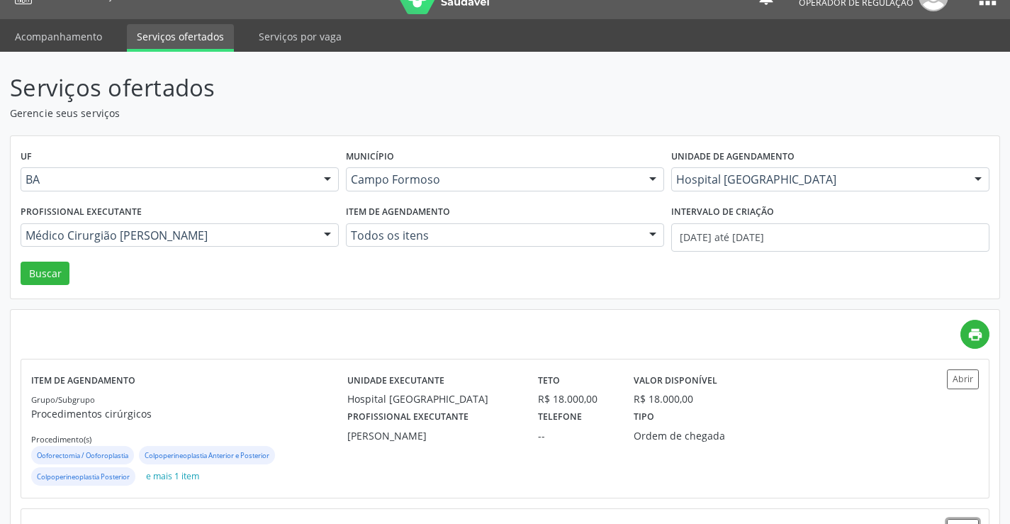
scroll to position [0, 0]
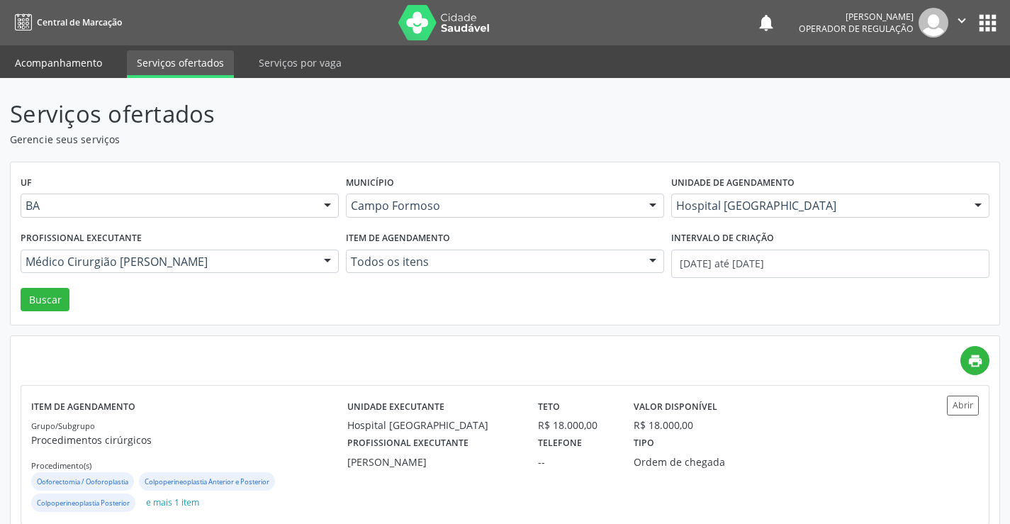
click at [57, 63] on link "Acompanhamento" at bounding box center [58, 62] width 107 height 25
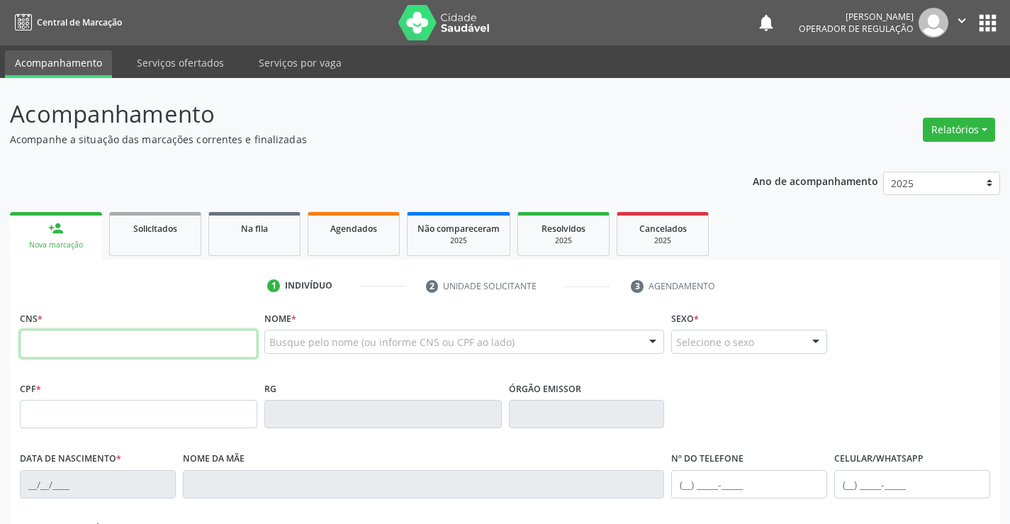
click at [50, 348] on input "text" at bounding box center [139, 344] width 238 height 28
type input "706 4036 6236 4085"
type input "501851227"
type input "SP"
type input "[DATE]"
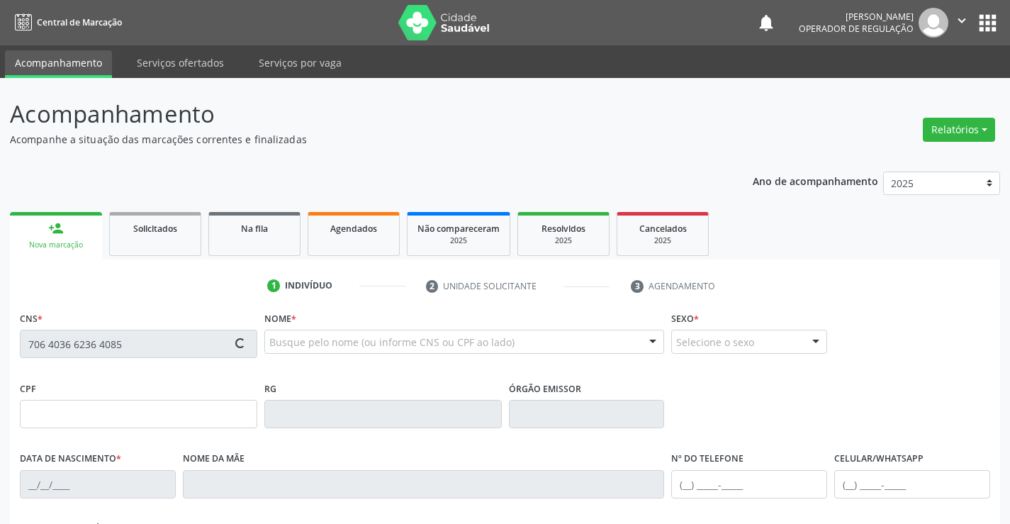
type input "[PERSON_NAME]"
type input "[PHONE_NUMBER]"
type input "S/N"
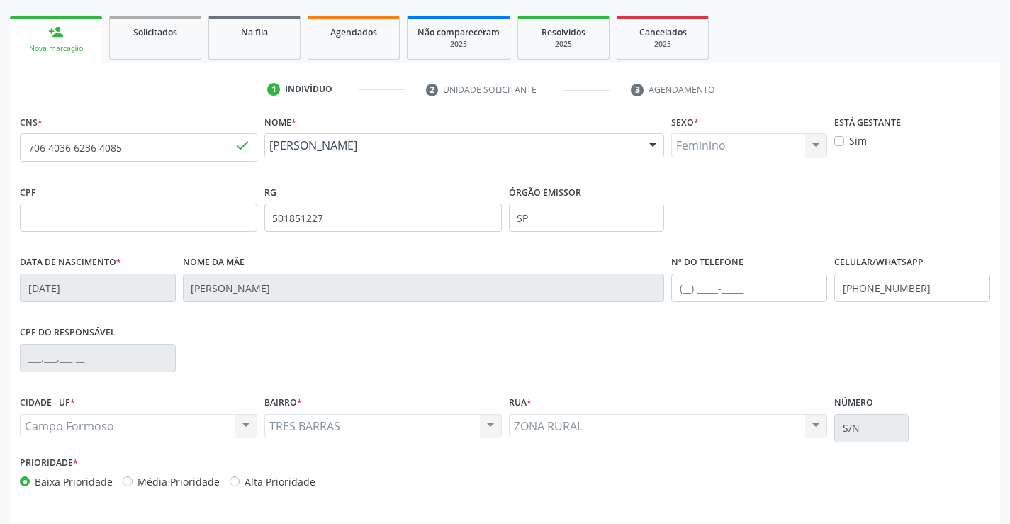
scroll to position [214, 0]
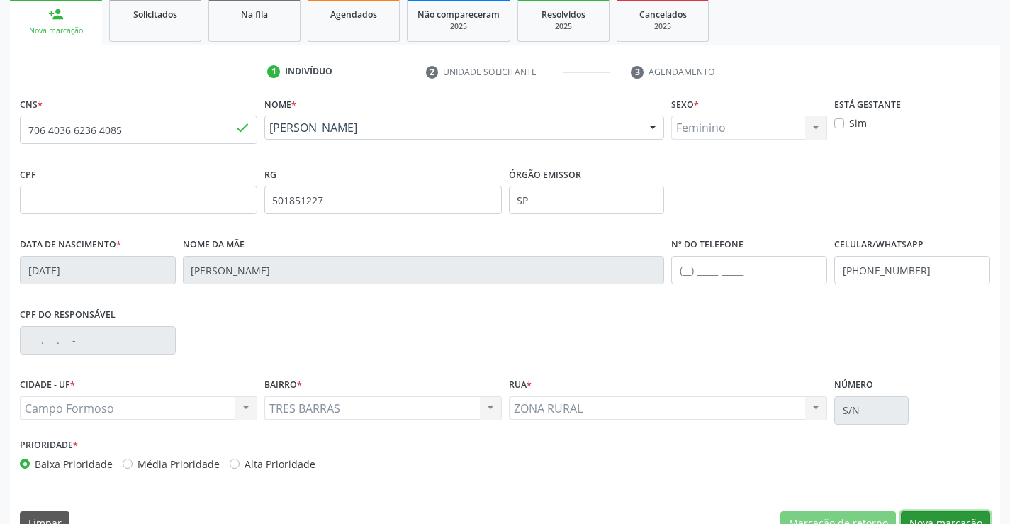
click at [929, 515] on button "Nova marcação" at bounding box center [945, 523] width 89 height 24
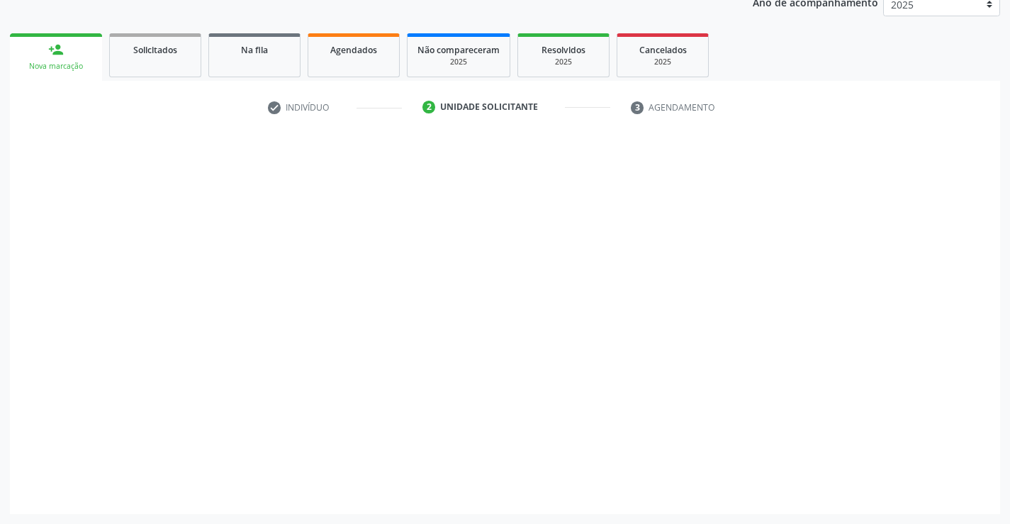
scroll to position [179, 0]
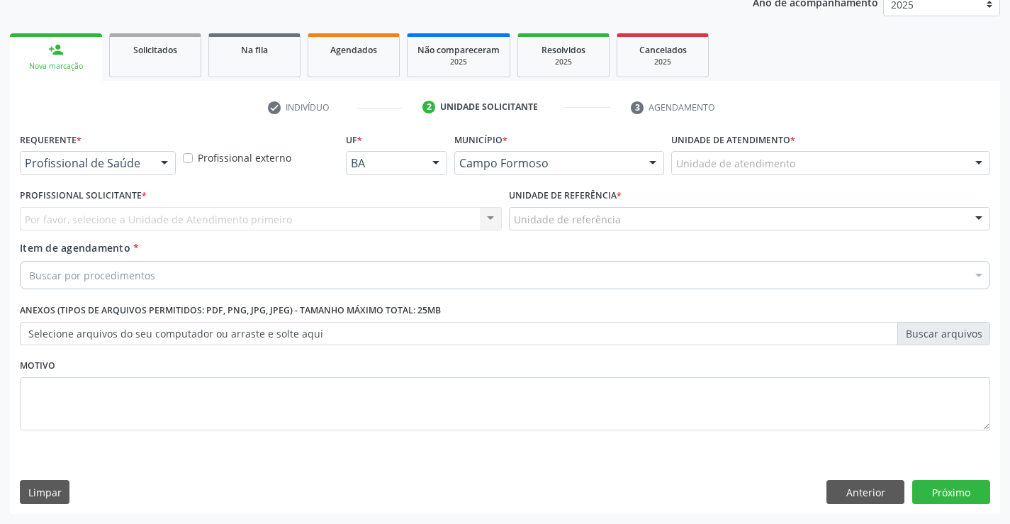
click at [160, 160] on div at bounding box center [164, 164] width 21 height 24
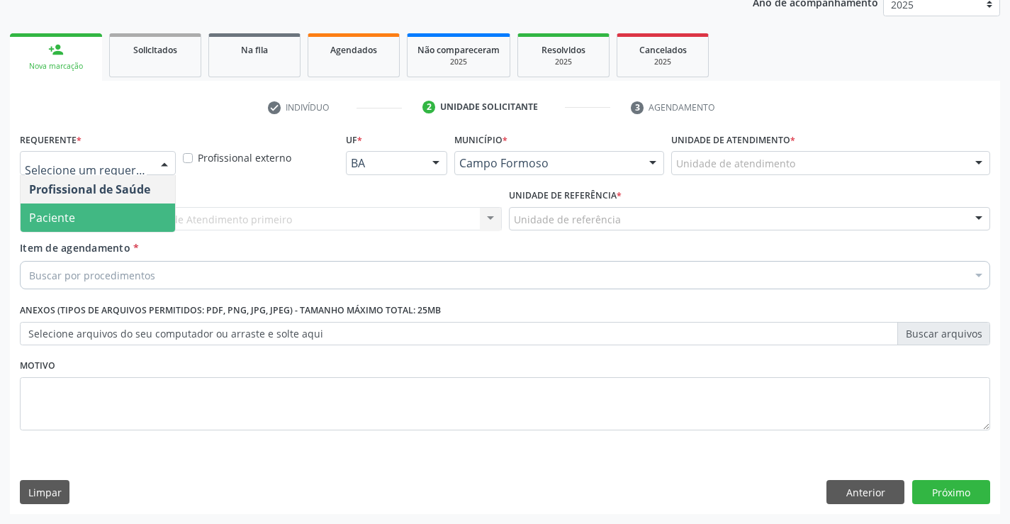
click at [78, 219] on span "Paciente" at bounding box center [98, 218] width 155 height 28
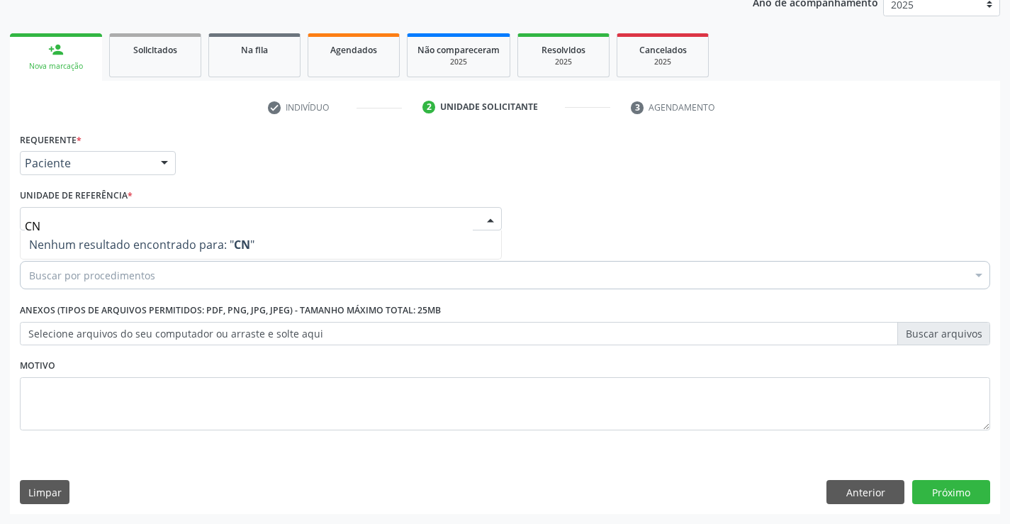
click at [31, 223] on input "CN" at bounding box center [249, 226] width 448 height 28
type input "CEN"
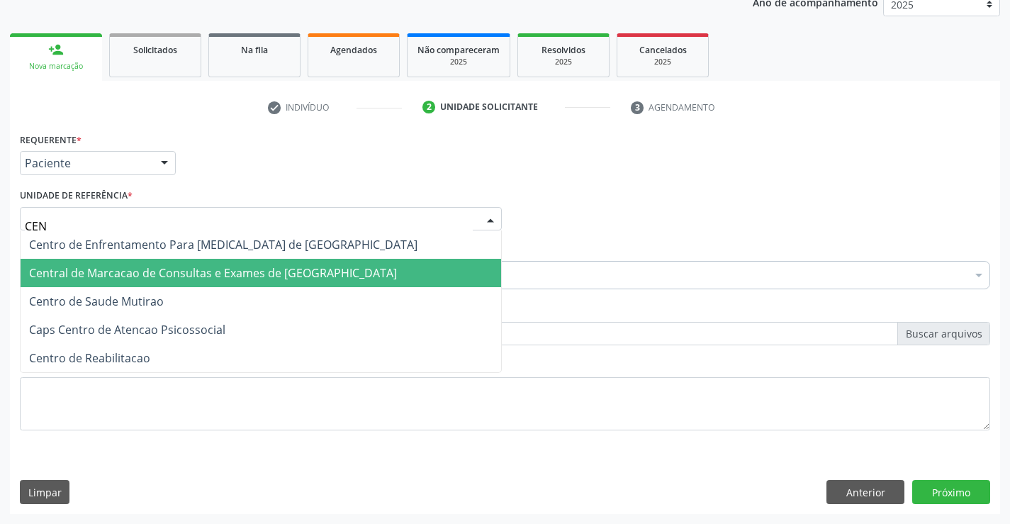
click at [69, 275] on span "Central de Marcacao de Consultas e Exames de [GEOGRAPHIC_DATA]" at bounding box center [213, 273] width 368 height 16
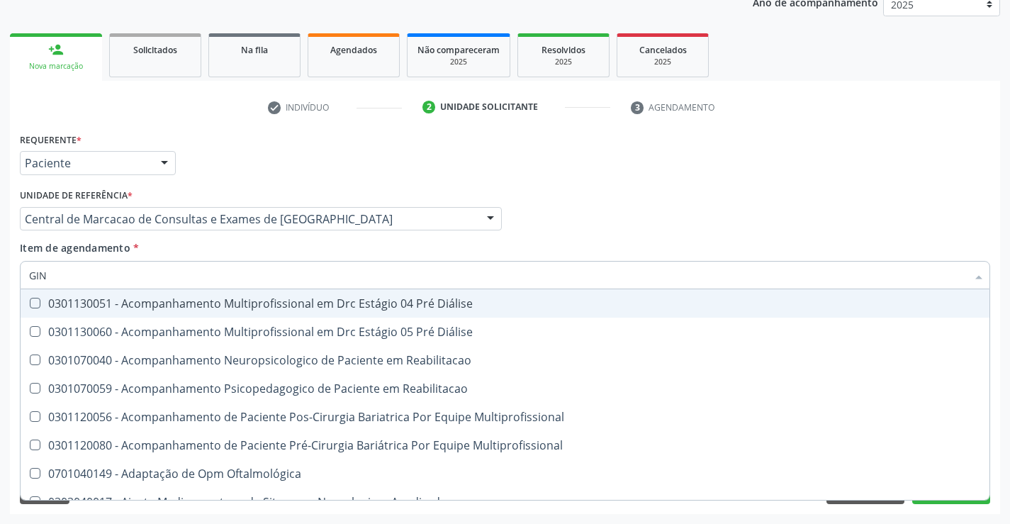
type input "GINE"
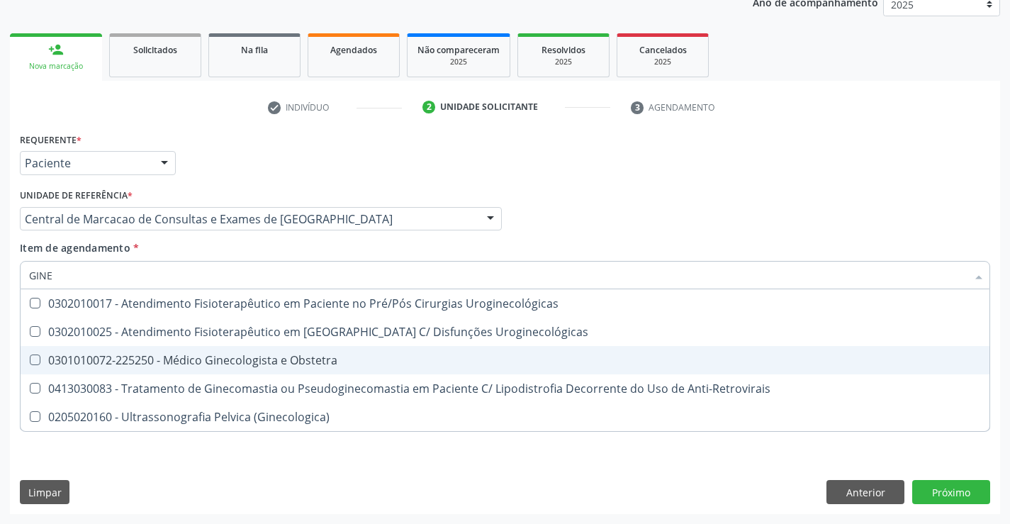
click at [196, 360] on div "0301010072-225250 - Médico Ginecologista e Obstetra" at bounding box center [505, 360] width 952 height 11
checkbox Obstetra "true"
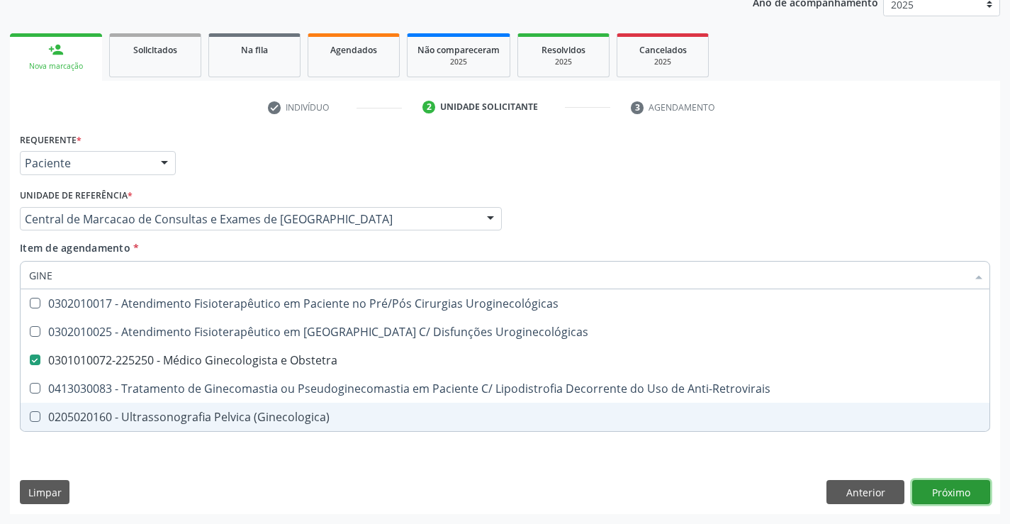
click at [952, 489] on div "Requerente * Paciente Profissional de Saúde Paciente Nenhum resultado encontrad…" at bounding box center [505, 321] width 991 height 385
checkbox Uroginecológicas "true"
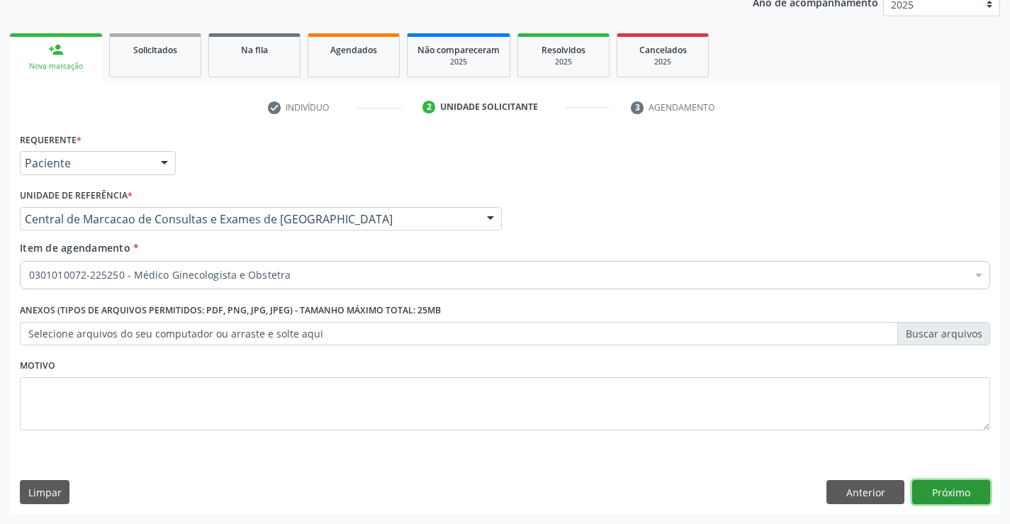
click at [954, 492] on button "Próximo" at bounding box center [952, 492] width 78 height 24
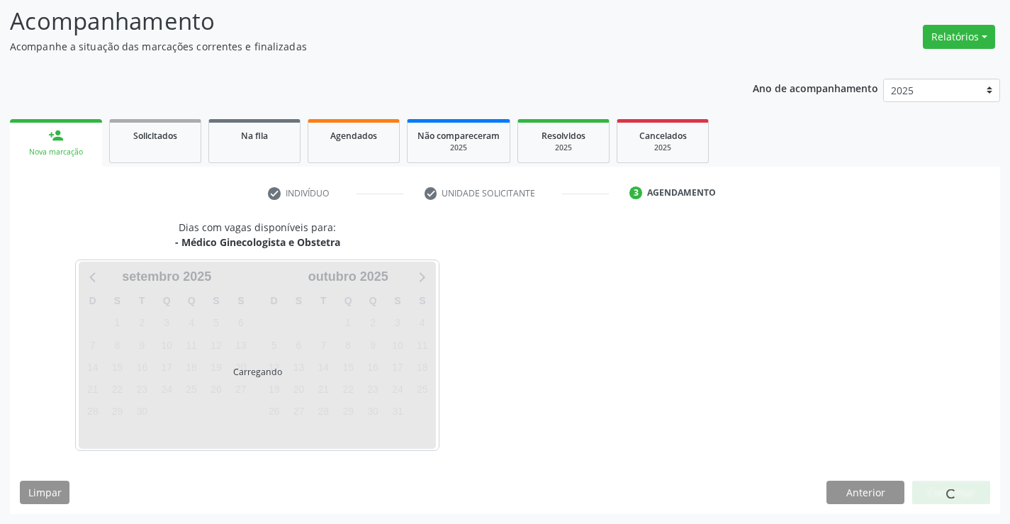
scroll to position [93, 0]
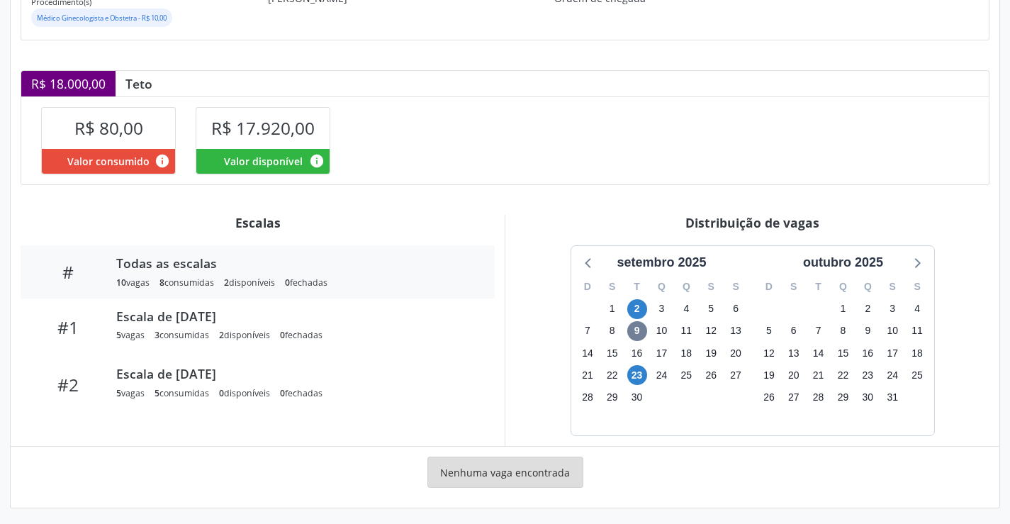
scroll to position [255, 0]
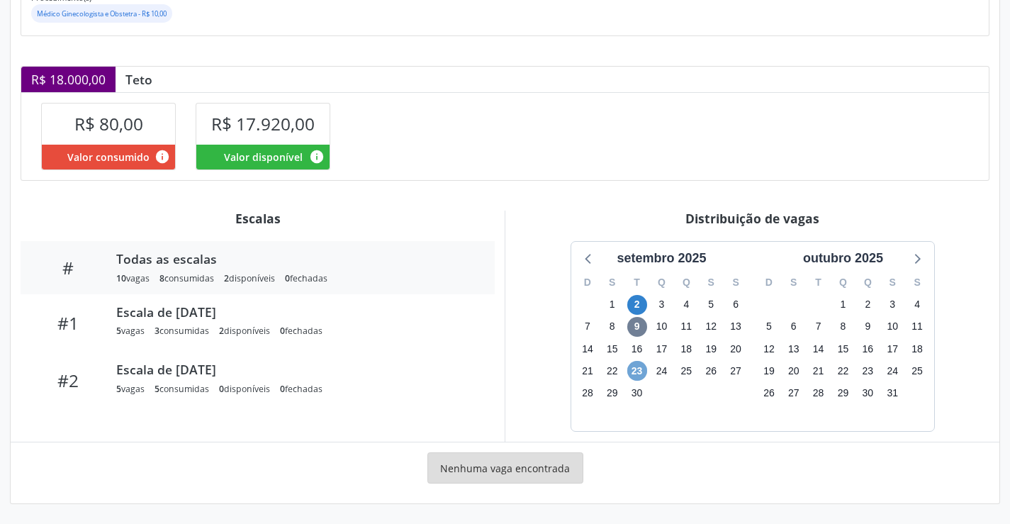
click at [637, 370] on span "23" at bounding box center [638, 371] width 20 height 20
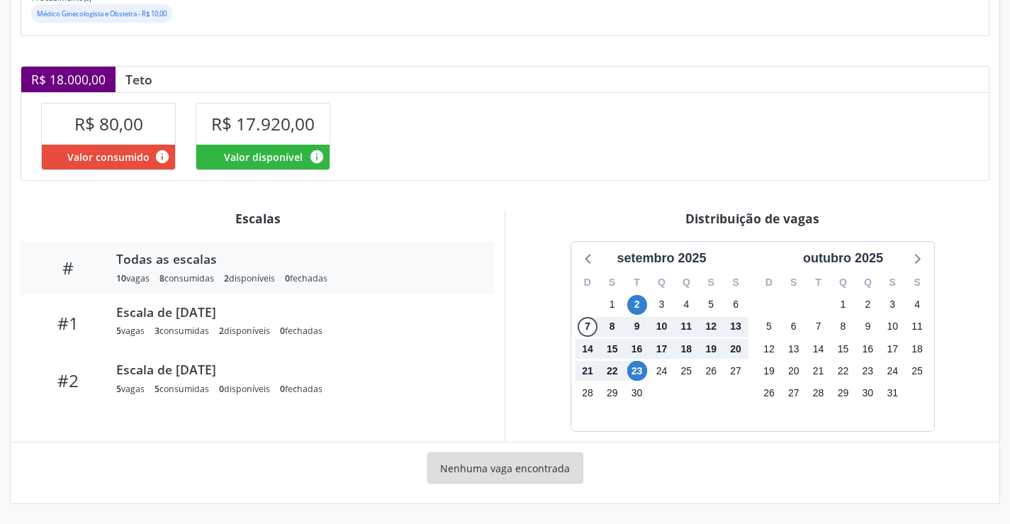
click at [544, 377] on div "setembro 2025 D S T Q Q S S 31 1 2 3 4 5 6 7 8 9 10 11 12 13 14 15 16 17 18 19 …" at bounding box center [752, 336] width 474 height 191
